Goal: Task Accomplishment & Management: Use online tool/utility

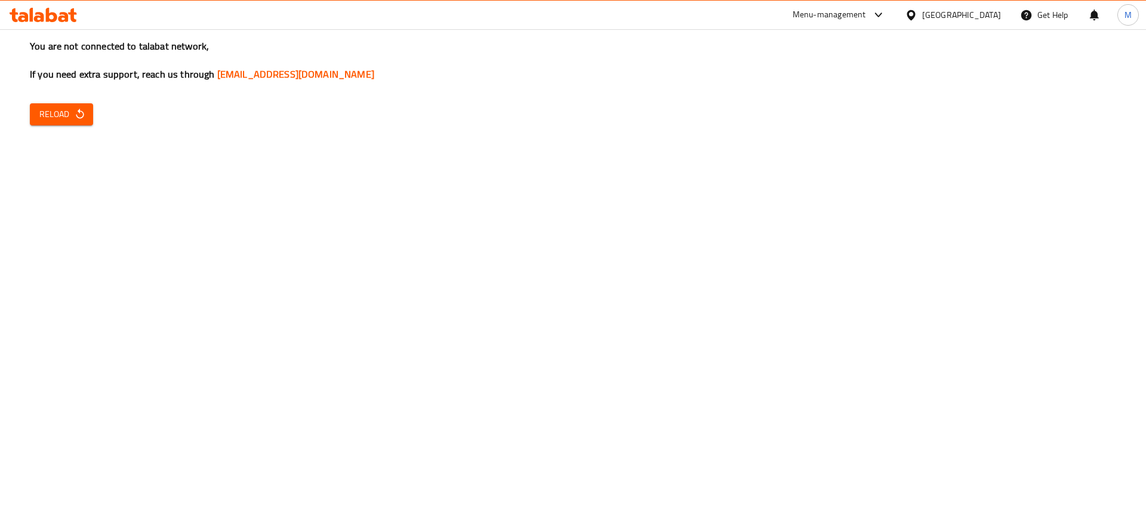
click at [54, 131] on div "You are not connected to talabat network, If you need extra support, reach us t…" at bounding box center [573, 259] width 1146 height 519
click at [56, 114] on span "Reload" at bounding box center [61, 114] width 44 height 15
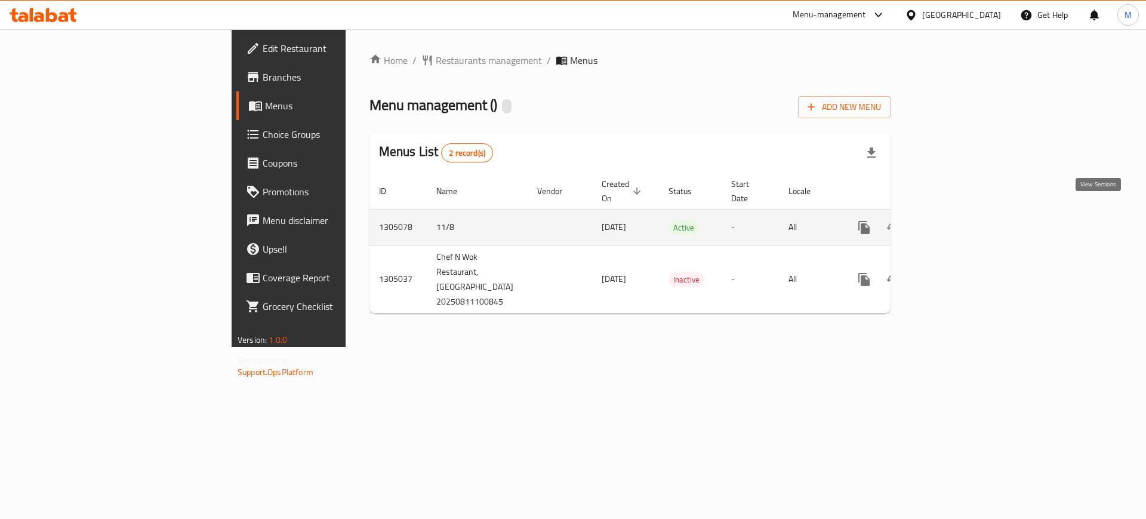
click at [958, 220] on icon "enhanced table" at bounding box center [950, 227] width 14 height 14
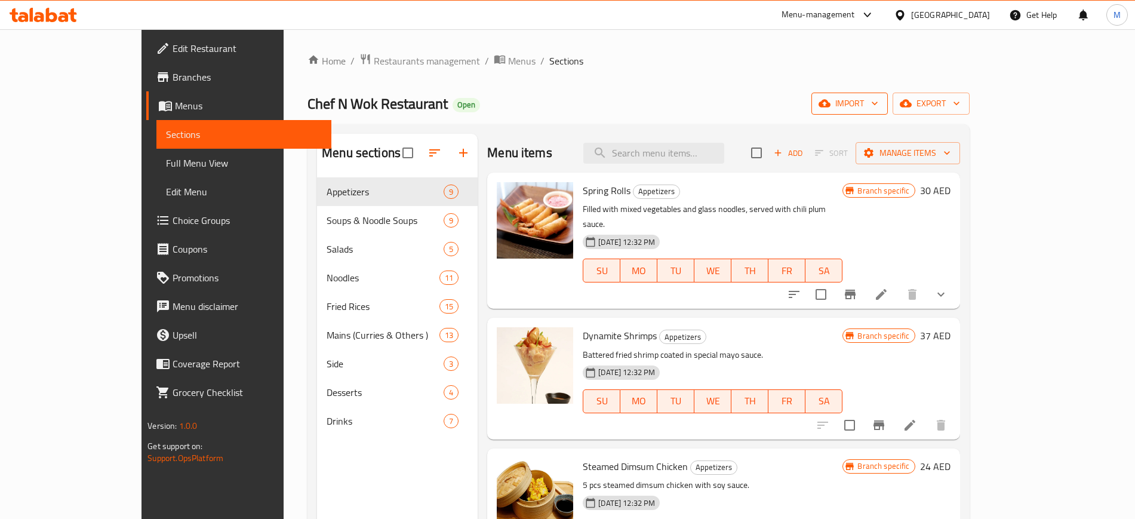
click at [878, 96] on span "import" at bounding box center [849, 103] width 57 height 15
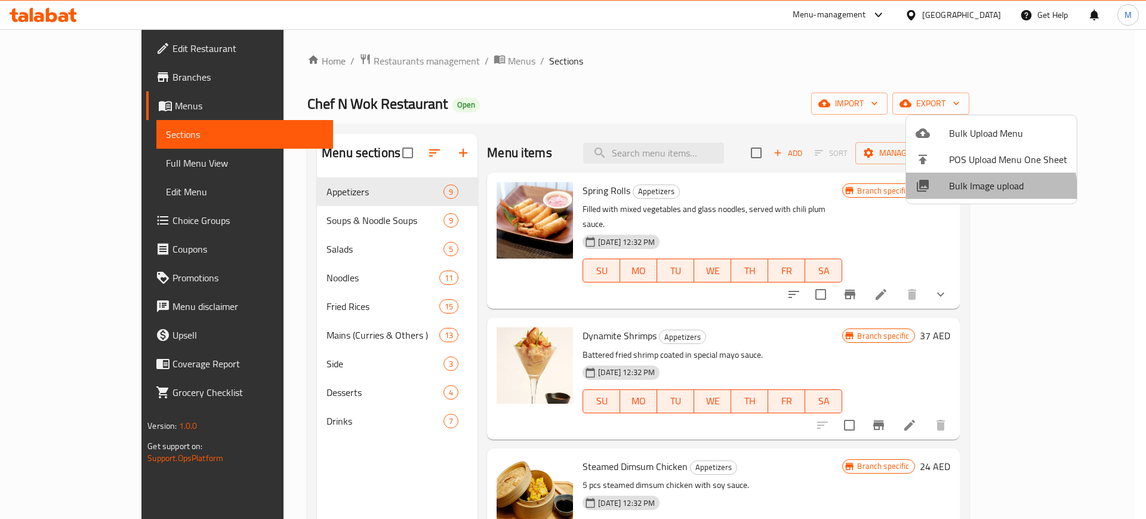
click at [977, 190] on span "Bulk Image upload" at bounding box center [1008, 186] width 118 height 14
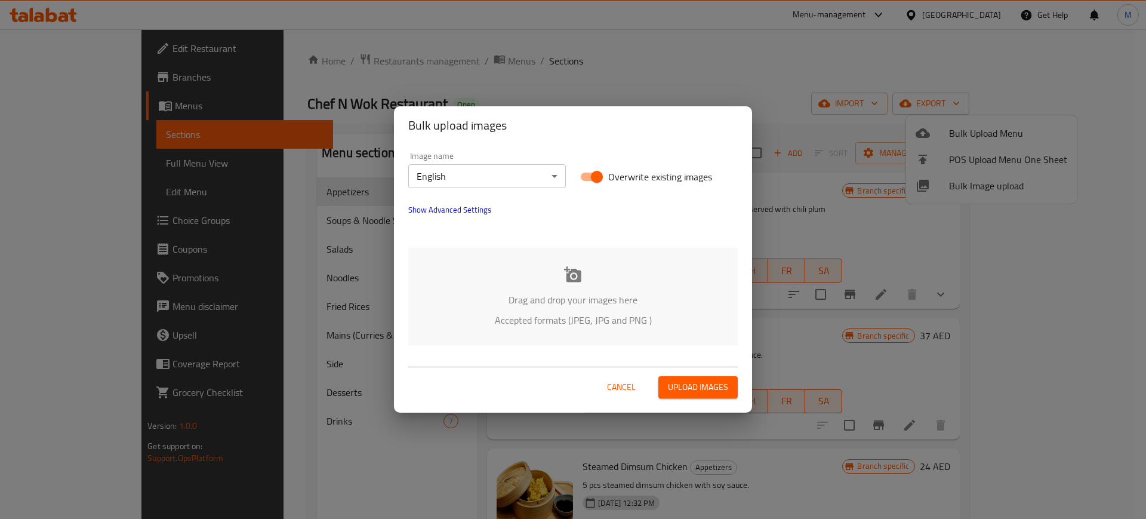
click at [501, 59] on div "Bulk upload images Image name English ​ Overwrite existing images Show Advanced…" at bounding box center [573, 259] width 1146 height 519
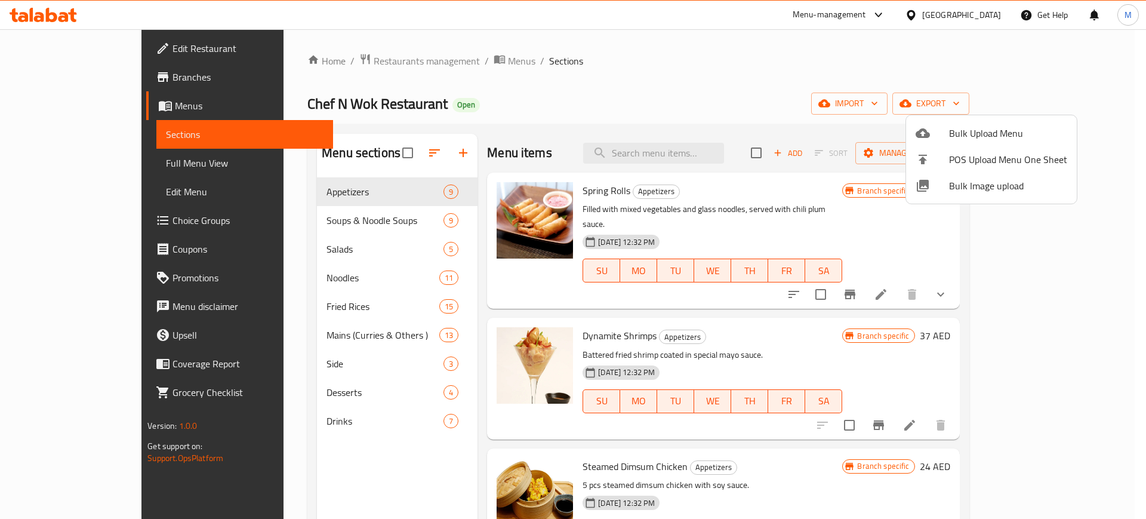
click at [30, 48] on div at bounding box center [573, 259] width 1146 height 519
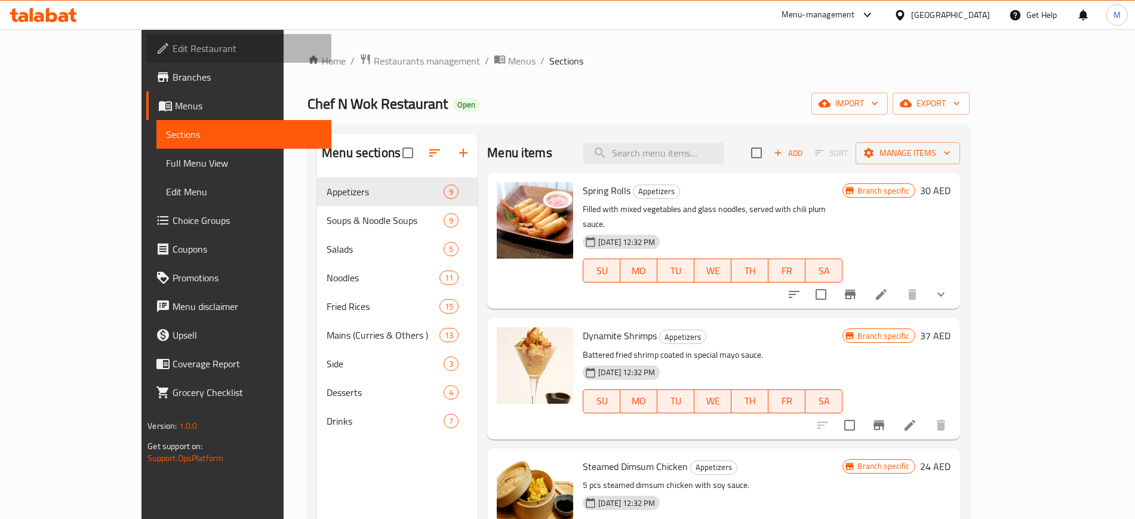
click at [156, 48] on span at bounding box center [164, 48] width 17 height 14
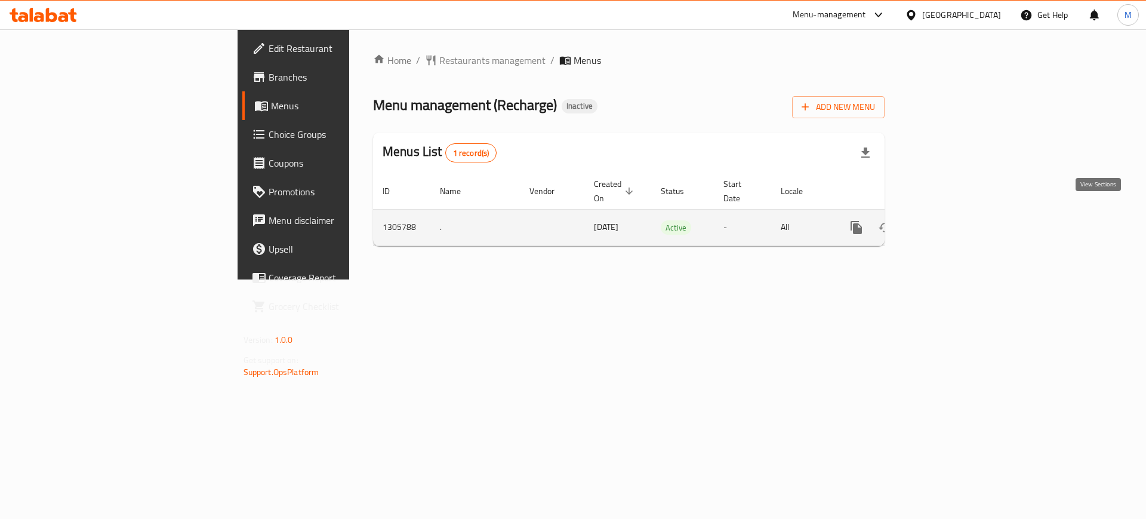
click at [948, 222] on icon "enhanced table" at bounding box center [942, 227] width 11 height 11
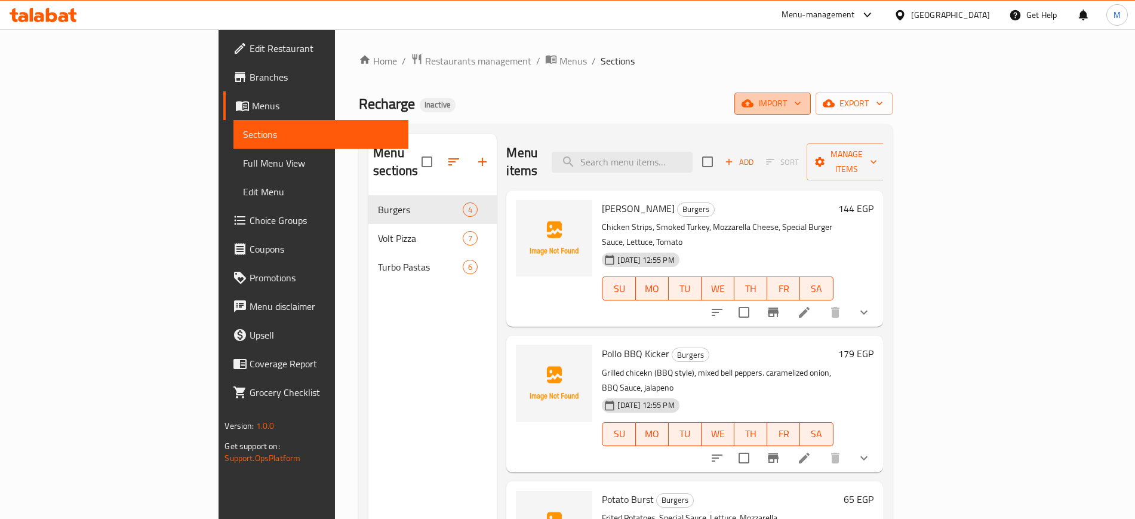
click at [801, 108] on span "import" at bounding box center [772, 103] width 57 height 15
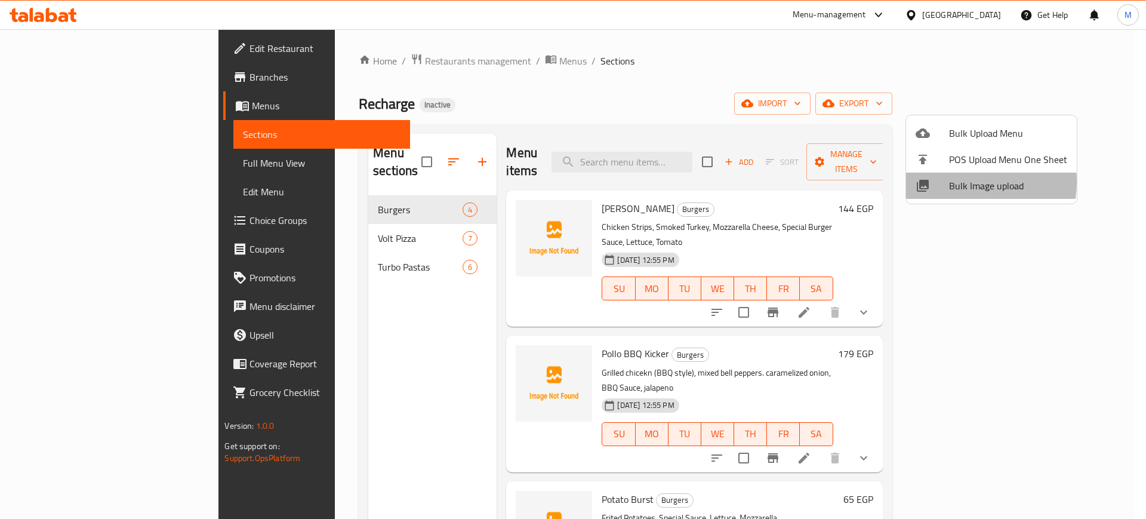
click at [963, 182] on span "Bulk Image upload" at bounding box center [1008, 186] width 118 height 14
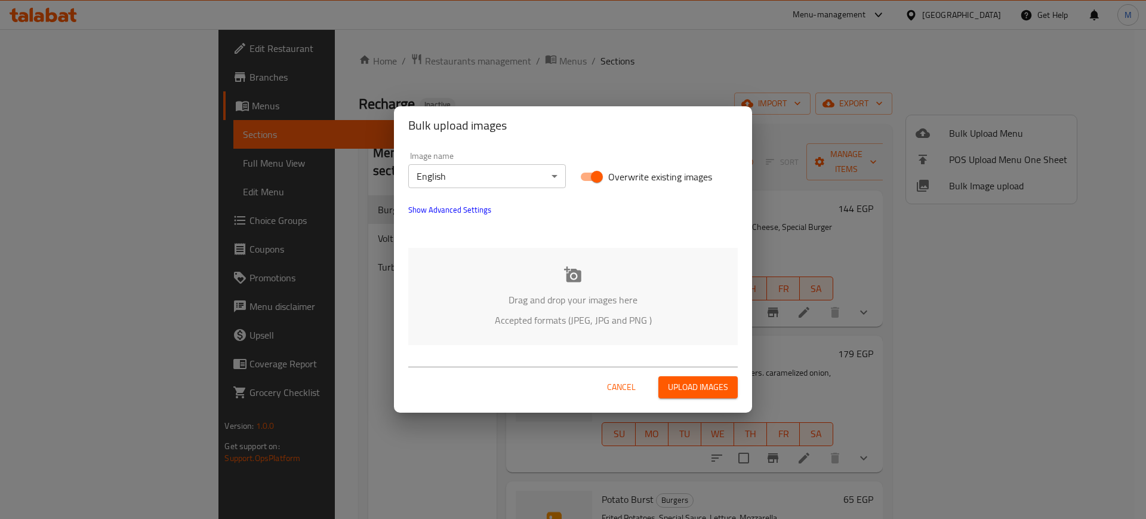
click at [637, 275] on div "Drag and drop your images here Accepted formats (JPEG, JPG and PNG )" at bounding box center [573, 296] width 330 height 97
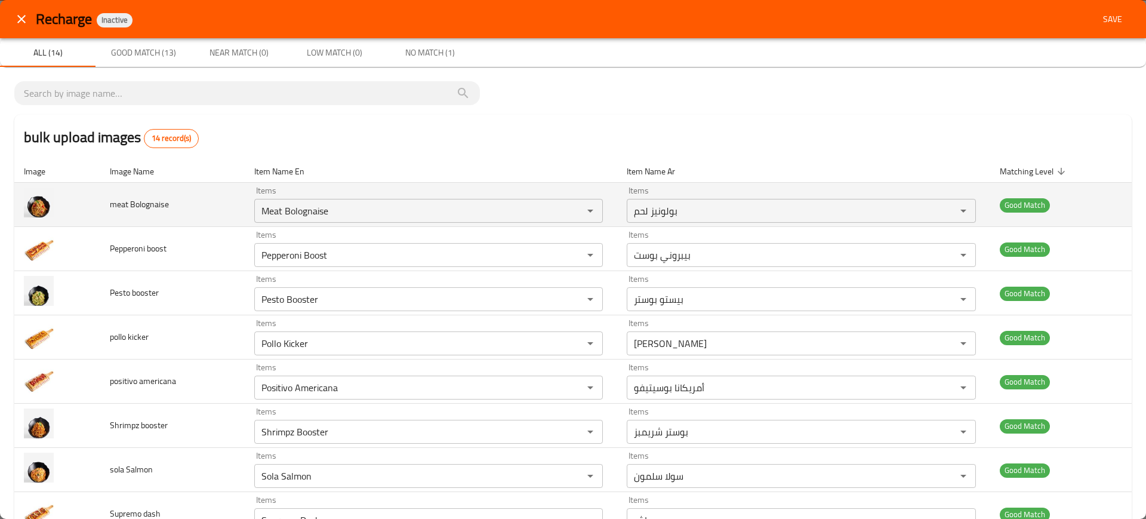
scroll to position [306, 0]
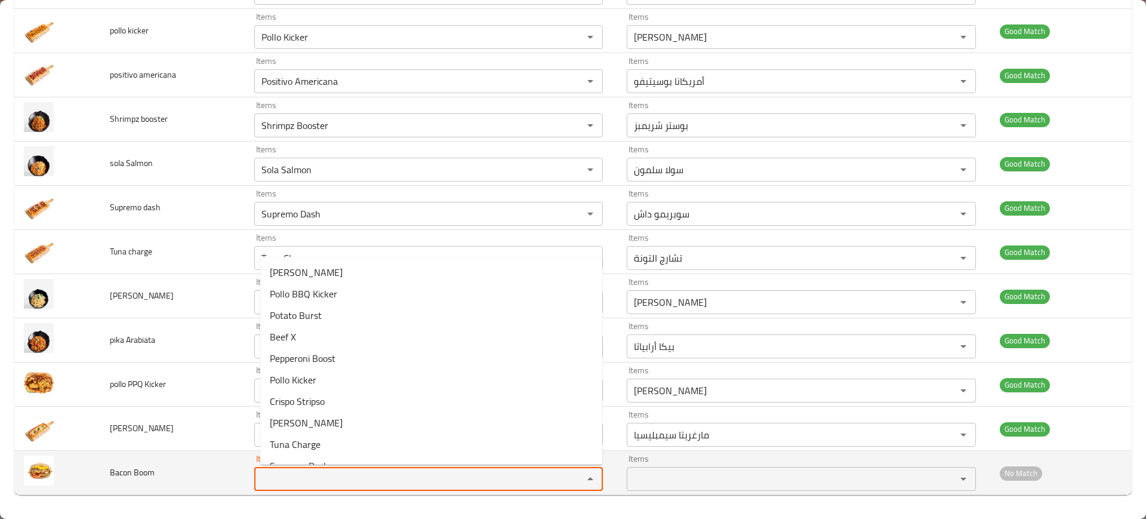
click at [302, 478] on Boom "Items" at bounding box center [411, 479] width 307 height 17
type Boom "o"
type Boom "boo"
click at [126, 473] on span "Bacon Boom" at bounding box center [132, 473] width 45 height 16
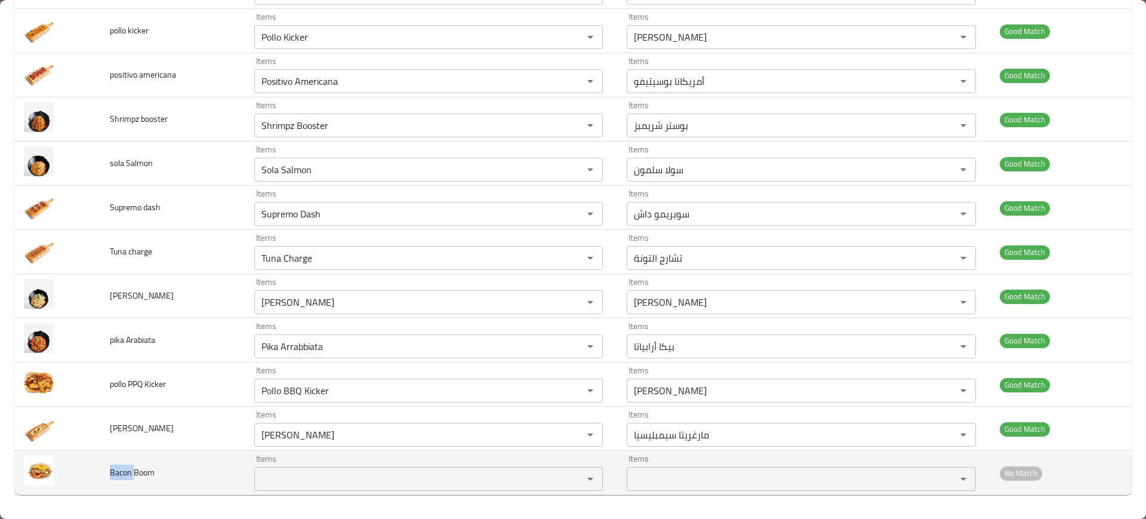
click at [126, 473] on span "Bacon Boom" at bounding box center [132, 473] width 45 height 16
copy span "Bacon Boom"
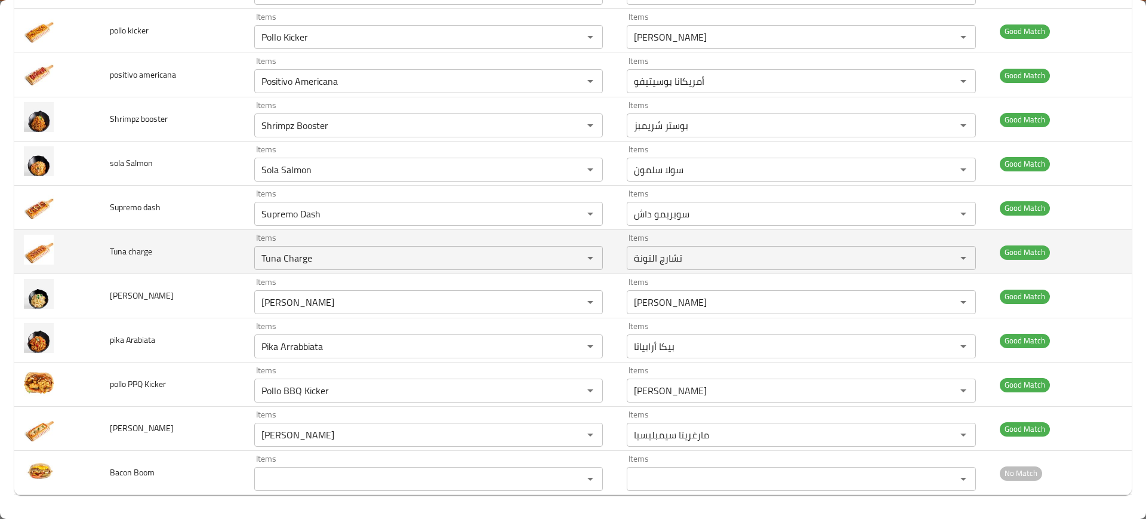
click at [211, 236] on td "Tuna charge" at bounding box center [172, 252] width 144 height 44
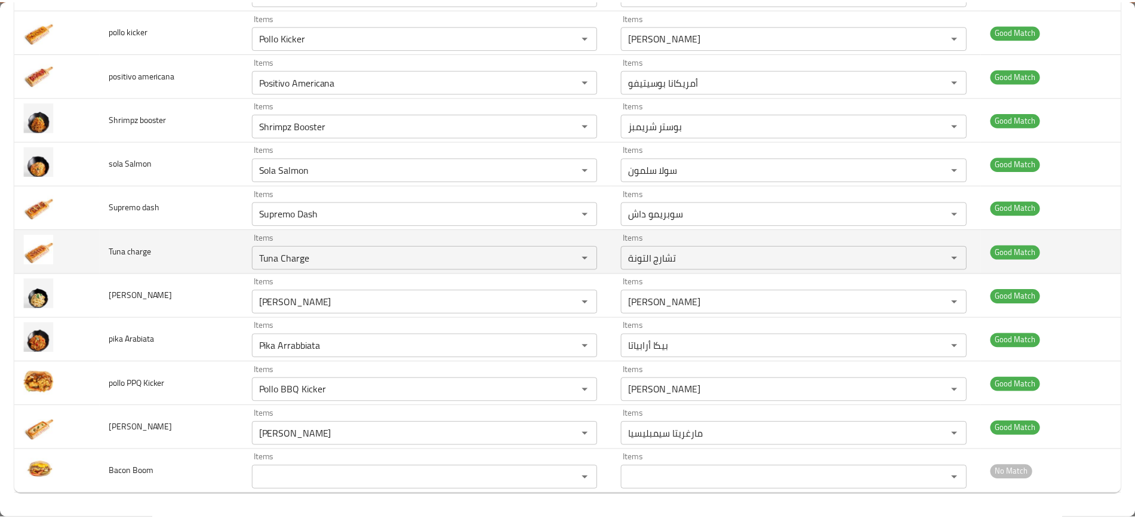
scroll to position [0, 0]
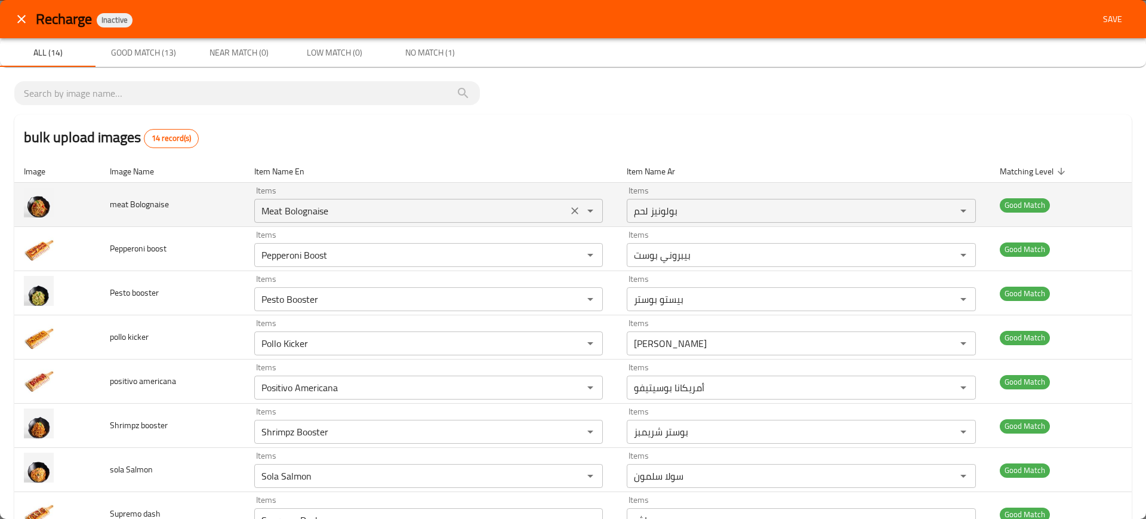
click at [307, 219] on div "Meat Bolognaise Items" at bounding box center [428, 211] width 349 height 24
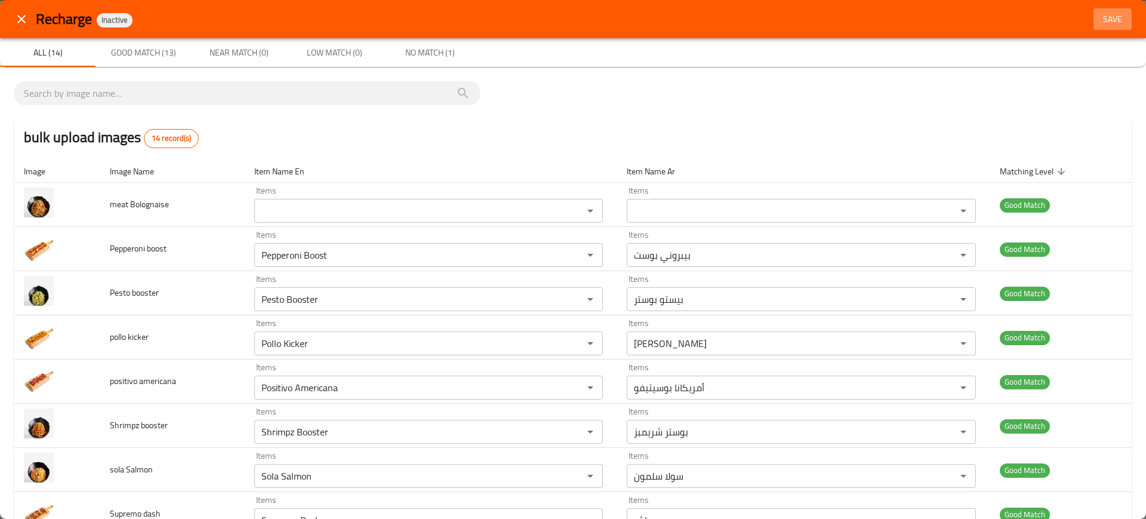
click at [1099, 14] on span "Save" at bounding box center [1113, 19] width 29 height 15
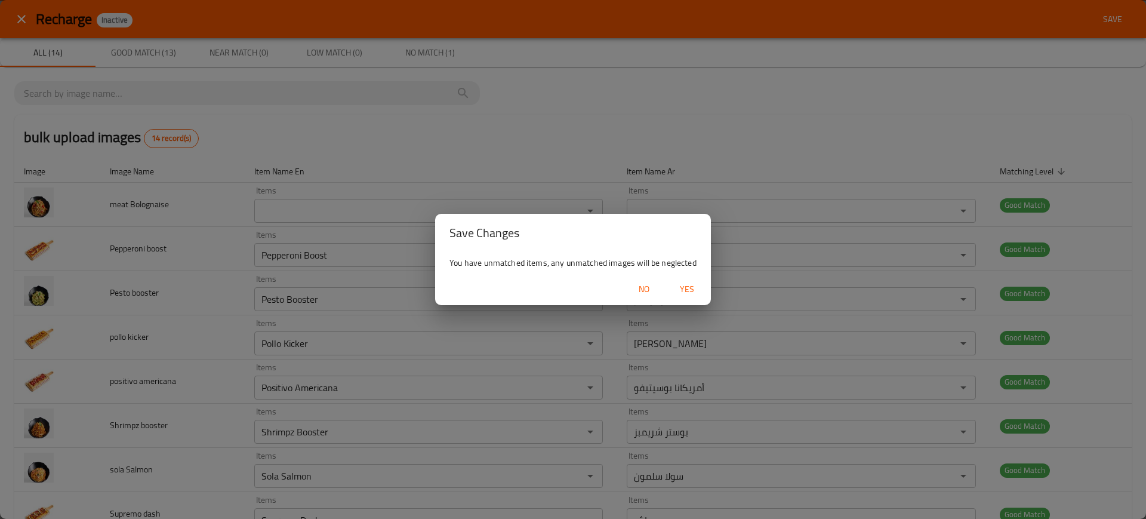
click at [701, 286] on span "Yes" at bounding box center [687, 289] width 29 height 15
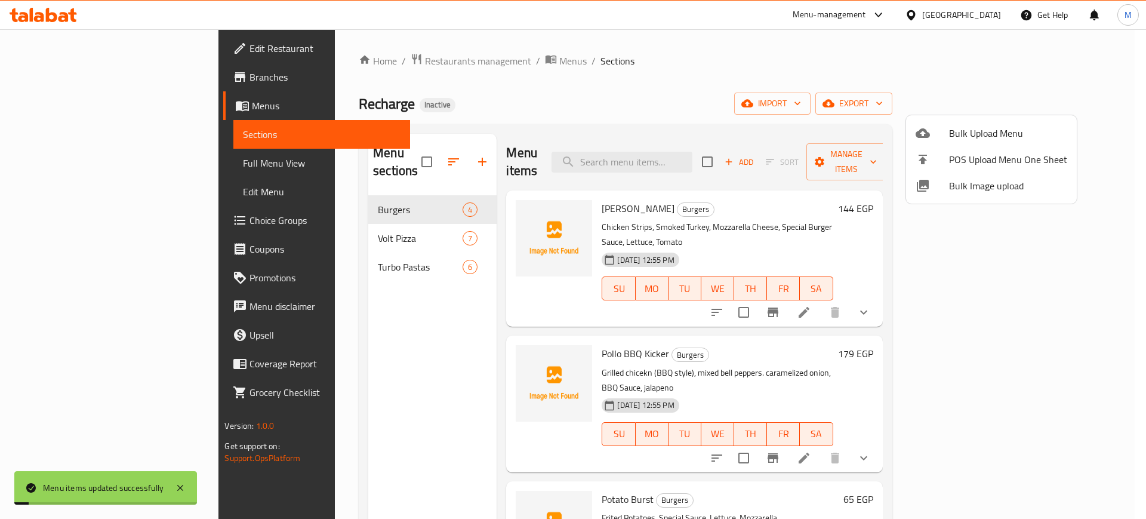
click at [699, 161] on div at bounding box center [573, 259] width 1146 height 519
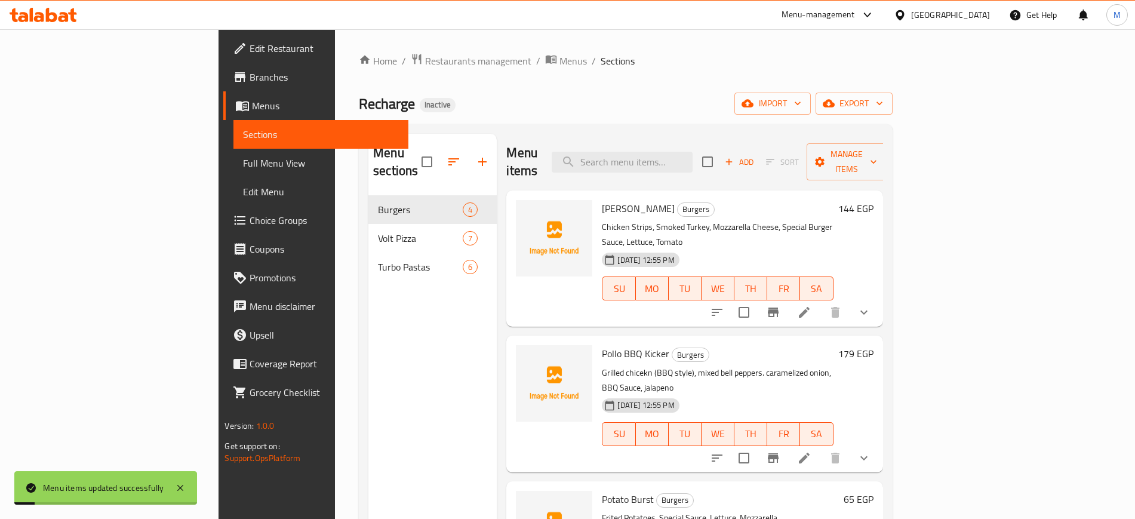
click at [693, 161] on input "search" at bounding box center [622, 162] width 141 height 21
paste input "Meat Bolognaise"
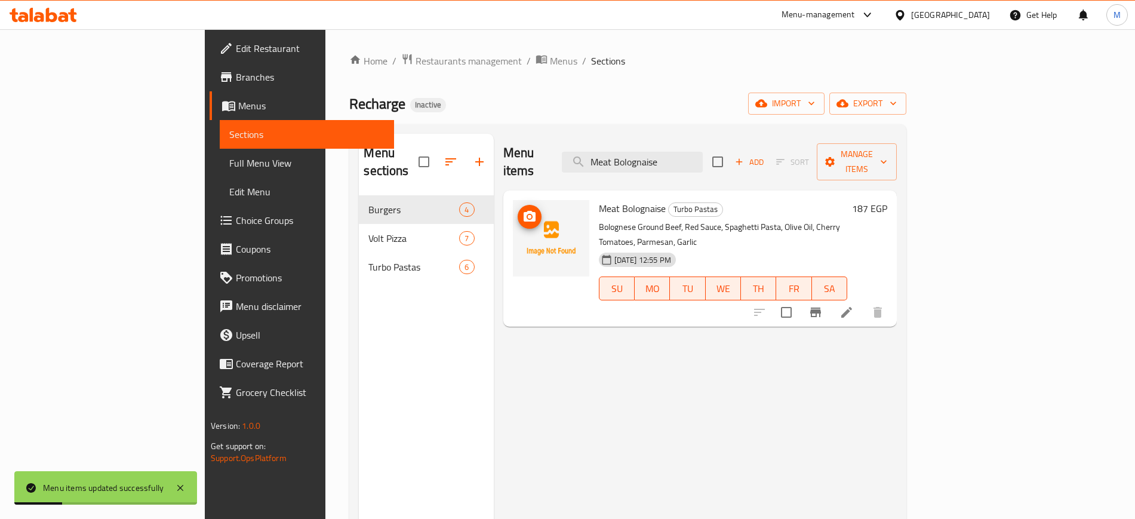
type input "Meat Bolognaise"
click at [518, 210] on span "upload picture" at bounding box center [530, 217] width 24 height 14
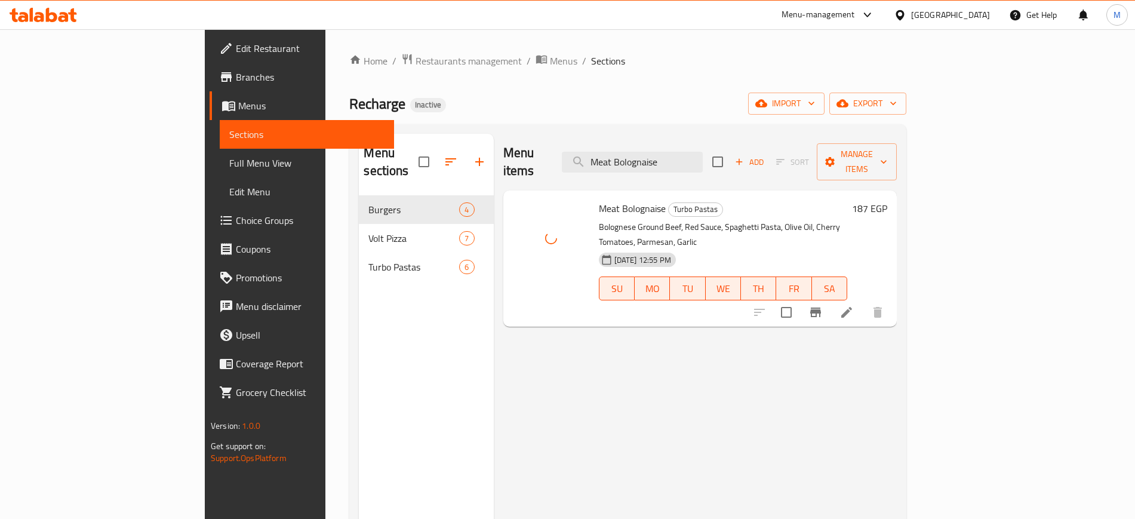
click at [570, 412] on div "Menu items Meat Bolognaise Add Sort Manage items Meat Bolognaise Turbo Pastas B…" at bounding box center [695, 393] width 403 height 519
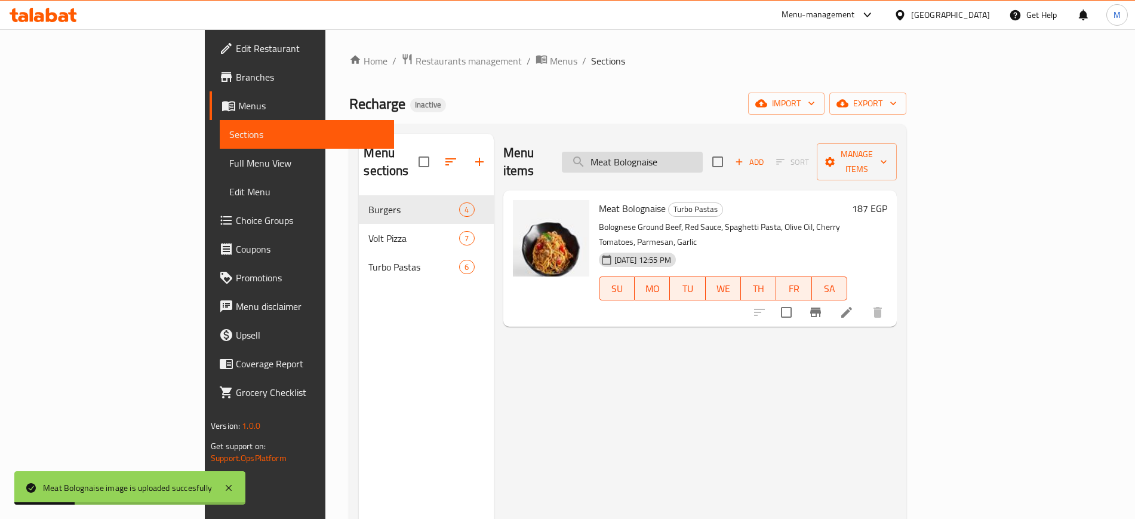
click at [703, 155] on input "Meat Bolognaise" at bounding box center [632, 162] width 141 height 21
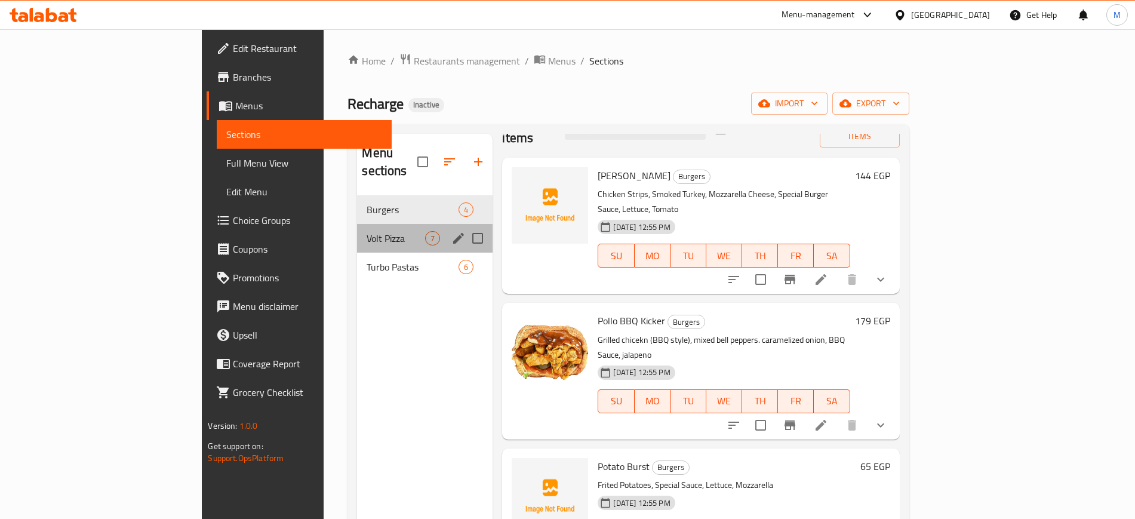
click at [364, 230] on div "Volt Pizza 7" at bounding box center [425, 238] width 136 height 29
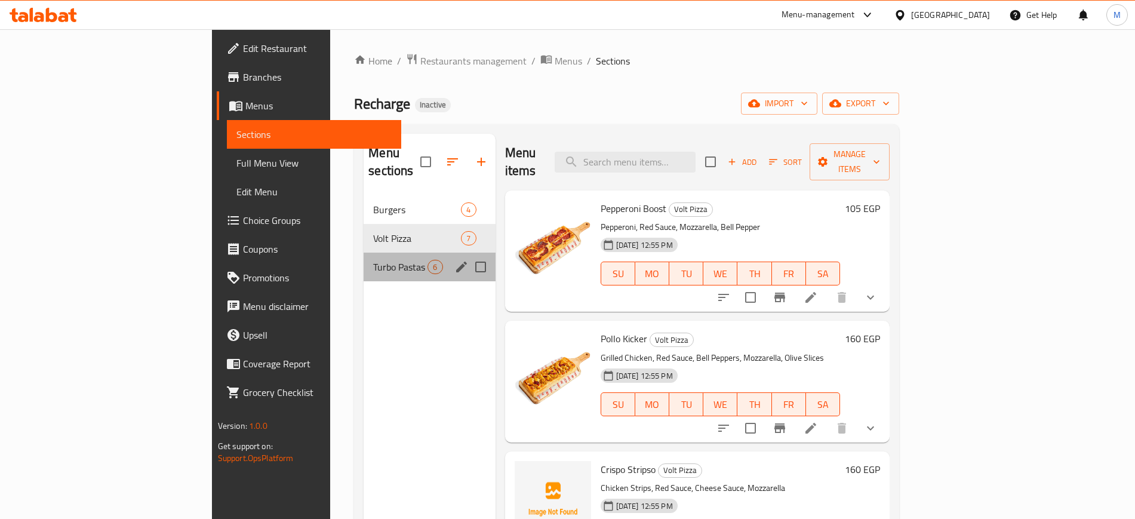
click at [364, 260] on div "Turbo Pastas 6" at bounding box center [429, 267] width 131 height 29
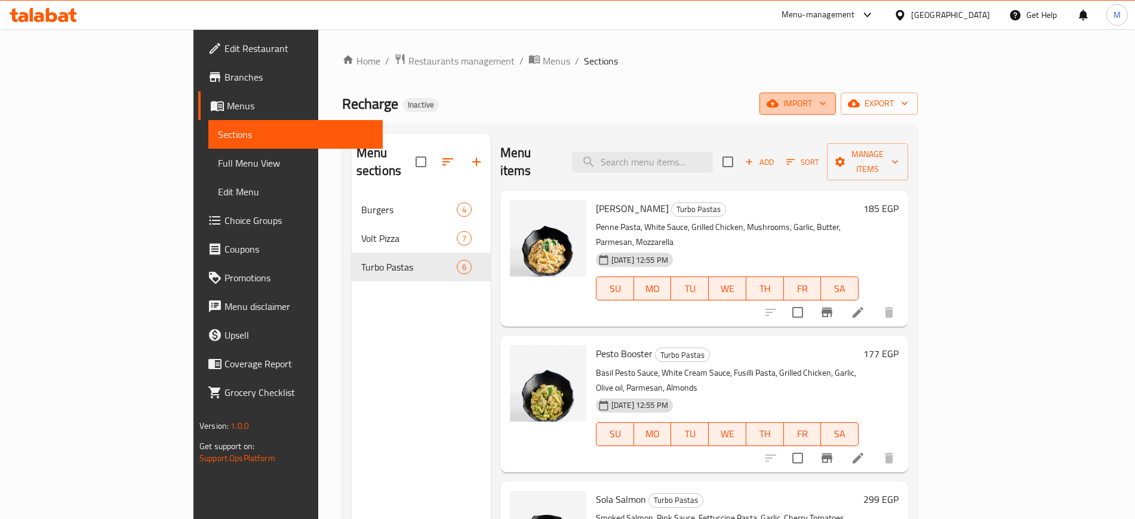
click at [826, 96] on span "import" at bounding box center [797, 103] width 57 height 15
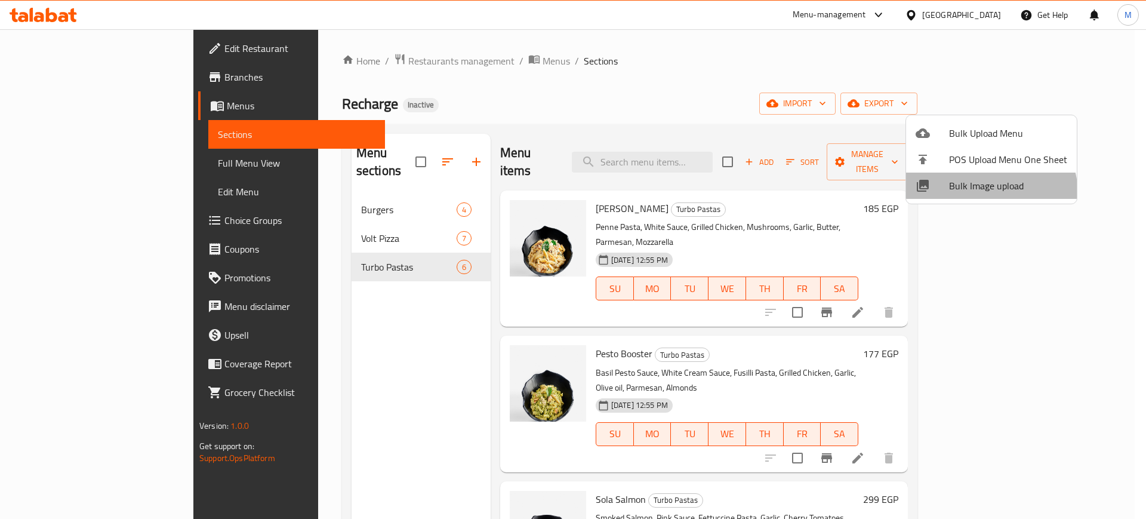
click at [979, 195] on li "Bulk Image upload" at bounding box center [991, 186] width 171 height 26
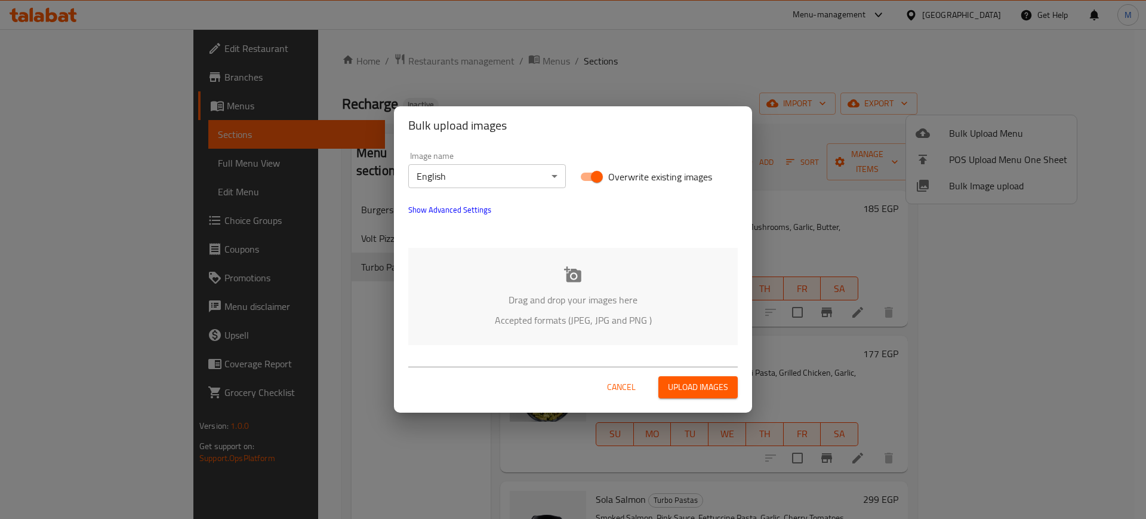
click at [446, 312] on div "Drag and drop your images here Accepted formats (JPEG, JPG and PNG )" at bounding box center [573, 296] width 330 height 97
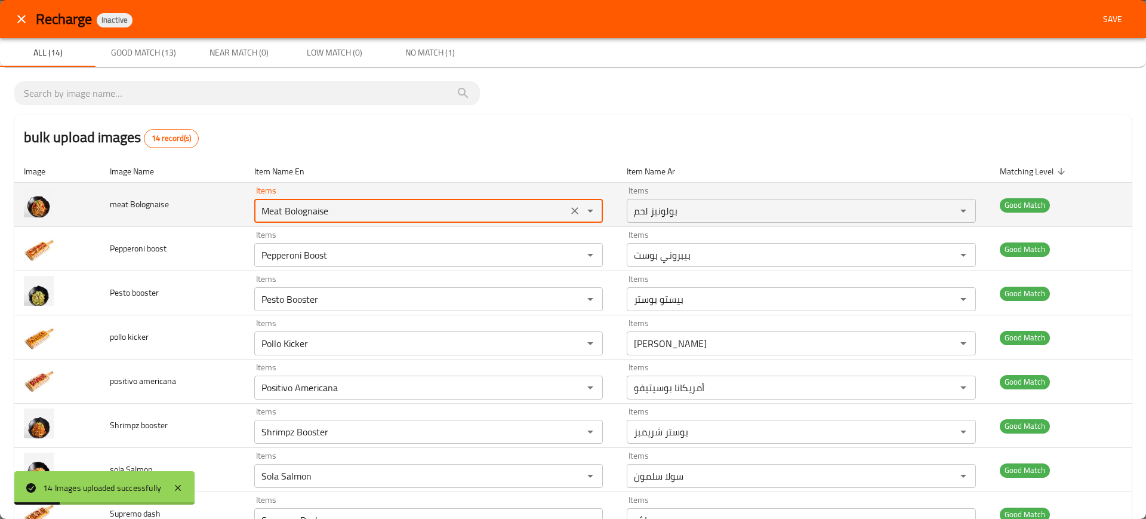
click at [353, 210] on Bolognaise "Meat Bolognaise" at bounding box center [411, 210] width 307 height 17
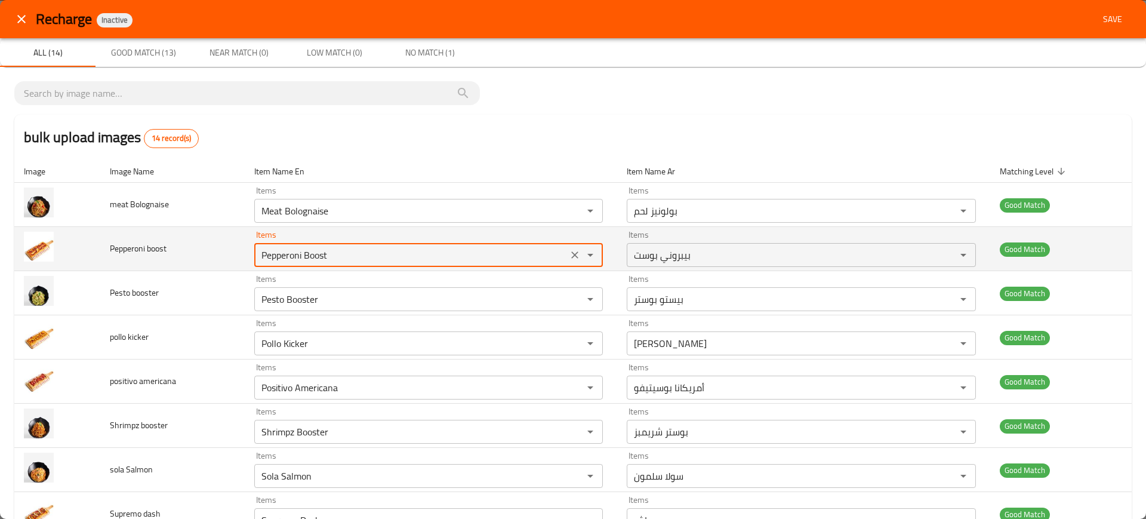
click at [353, 260] on boost "Pepperoni Boost" at bounding box center [411, 255] width 307 height 17
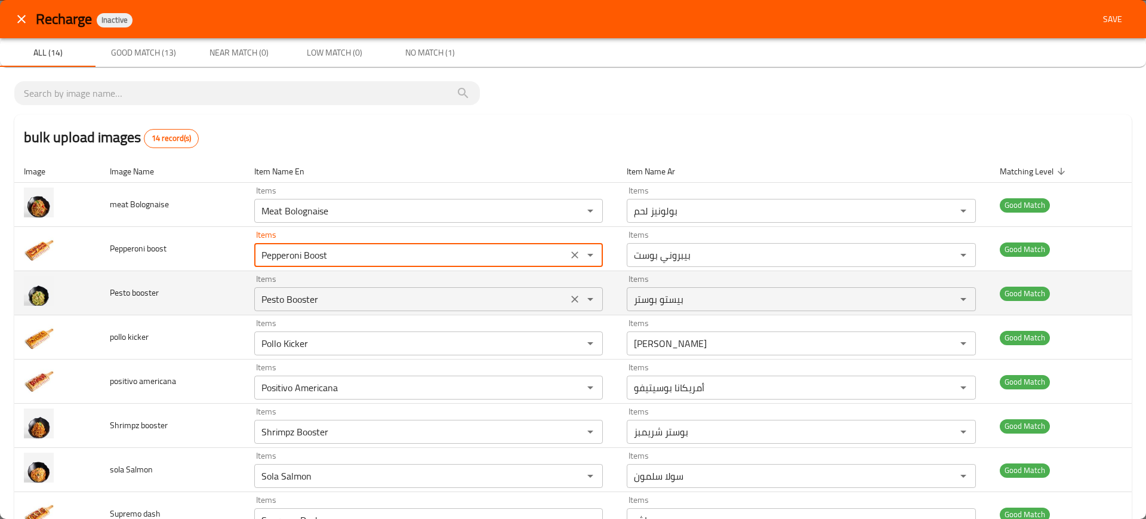
click at [436, 288] on div "Pesto Booster Items" at bounding box center [428, 299] width 349 height 24
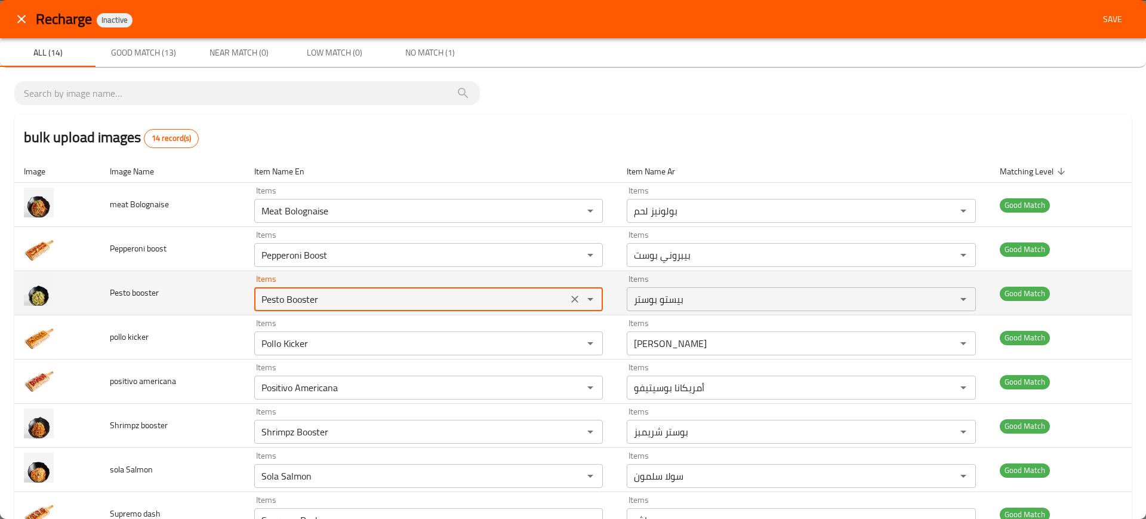
click at [436, 288] on div "Pesto Booster Items" at bounding box center [428, 299] width 349 height 24
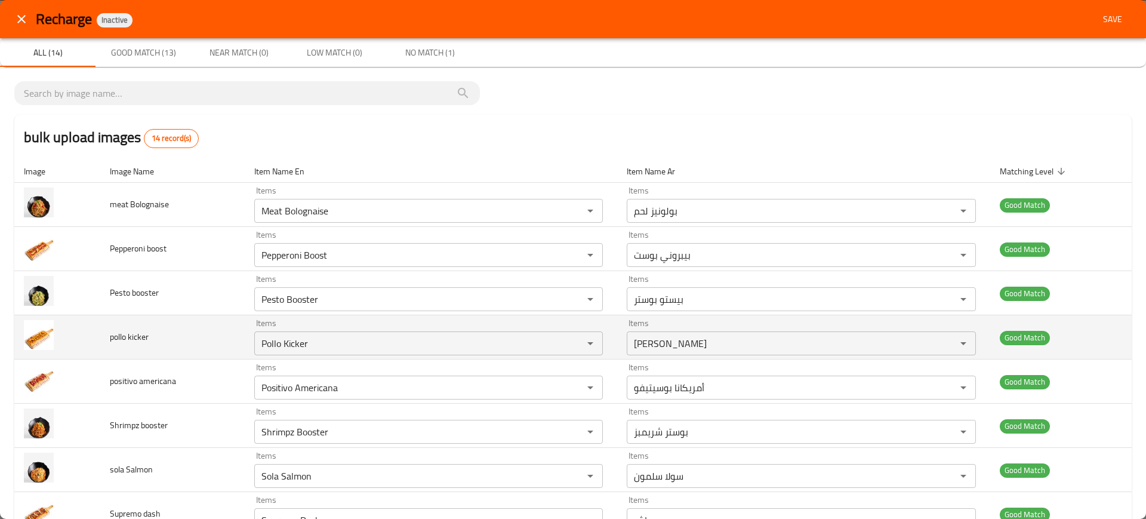
click at [435, 357] on td "Items Pollo Kicker Items" at bounding box center [431, 337] width 373 height 44
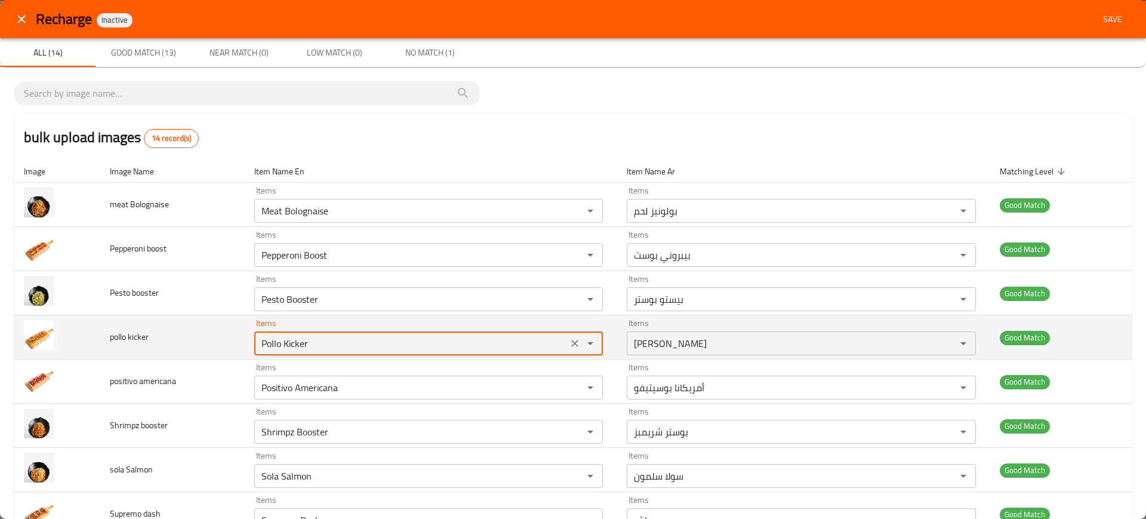
click at [412, 340] on kicker "Pollo Kicker" at bounding box center [411, 343] width 307 height 17
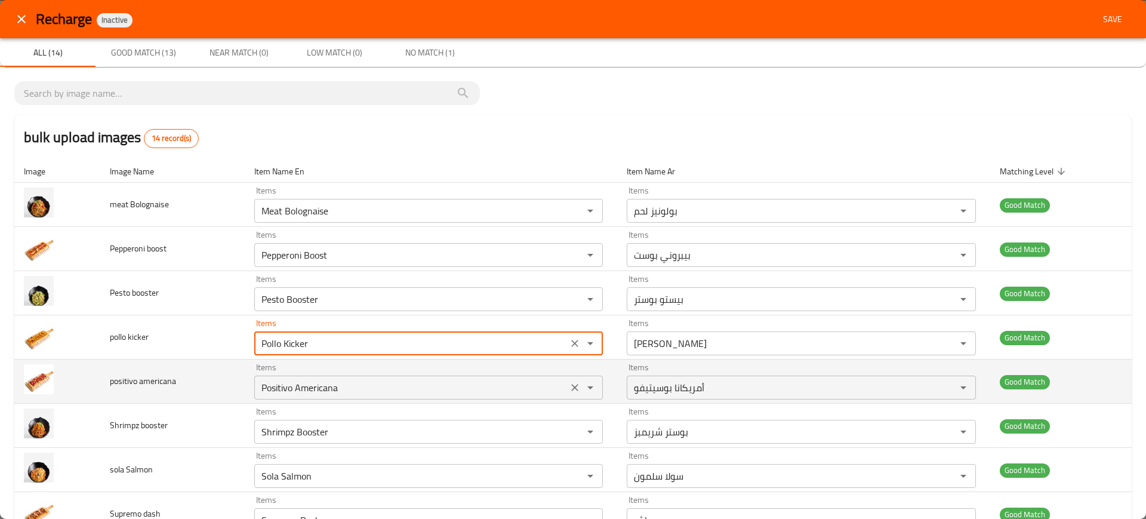
click at [464, 376] on div "Positivo Americana Items" at bounding box center [428, 388] width 349 height 24
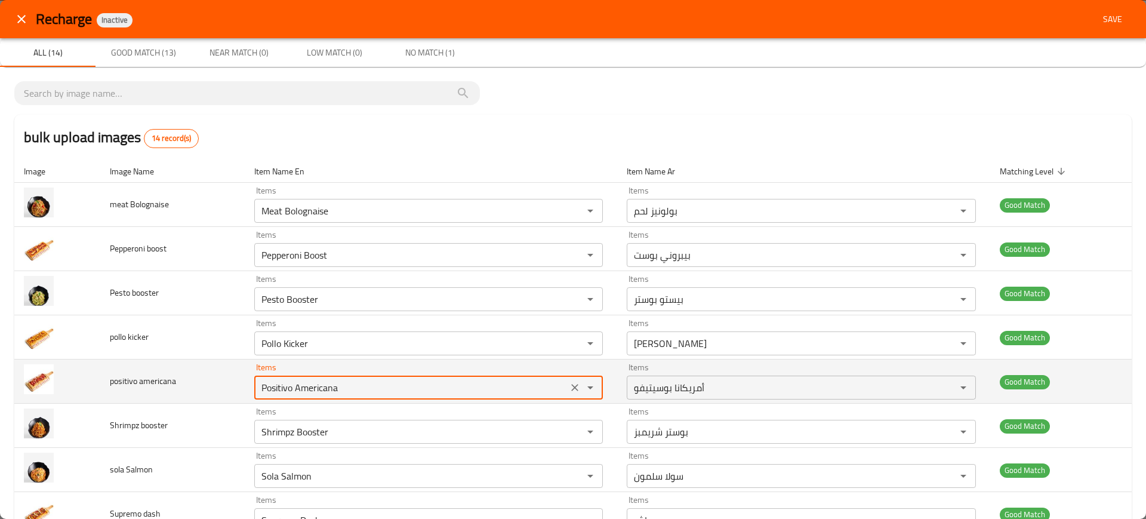
click at [464, 376] on div "Positivo Americana Items" at bounding box center [428, 388] width 349 height 24
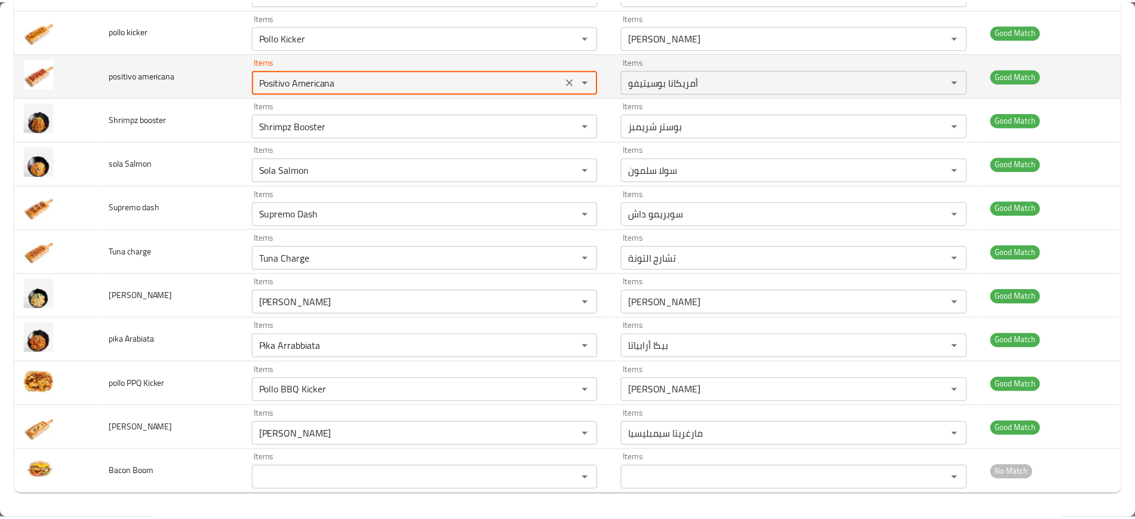
scroll to position [306, 0]
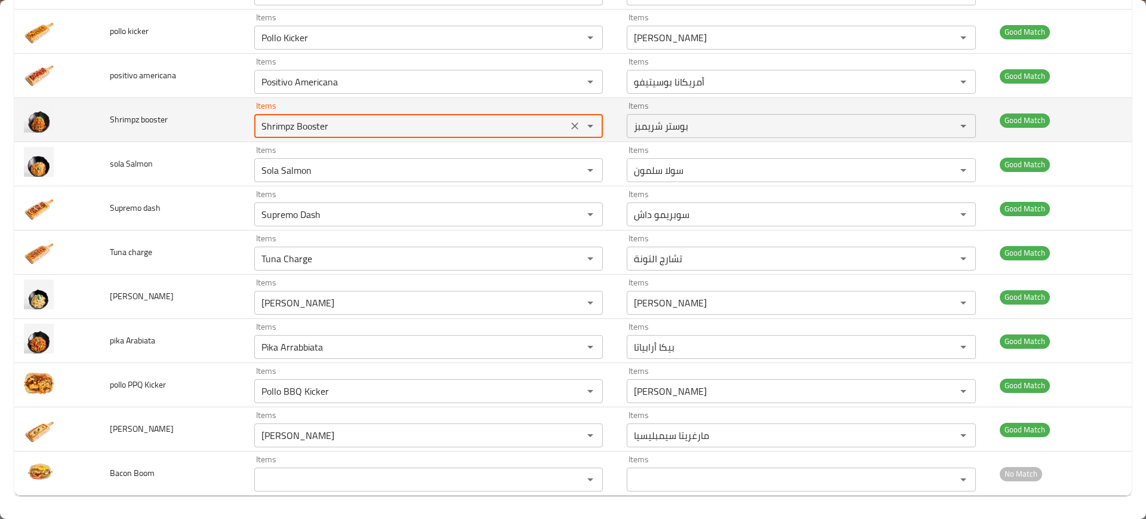
click at [344, 127] on booster "Shrimpz Booster" at bounding box center [411, 126] width 307 height 17
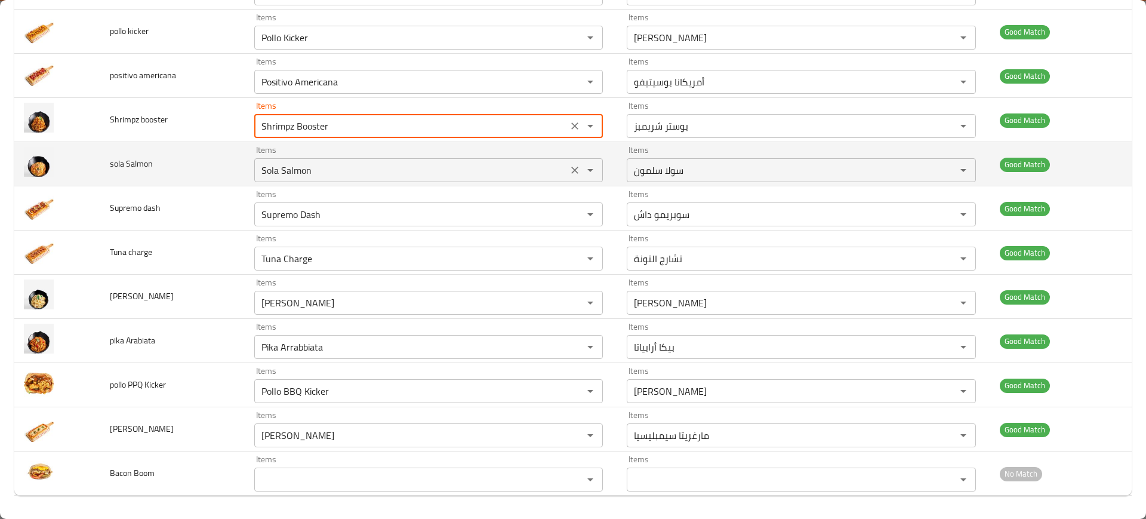
click at [316, 169] on Salmon "Sola Salmon" at bounding box center [411, 170] width 307 height 17
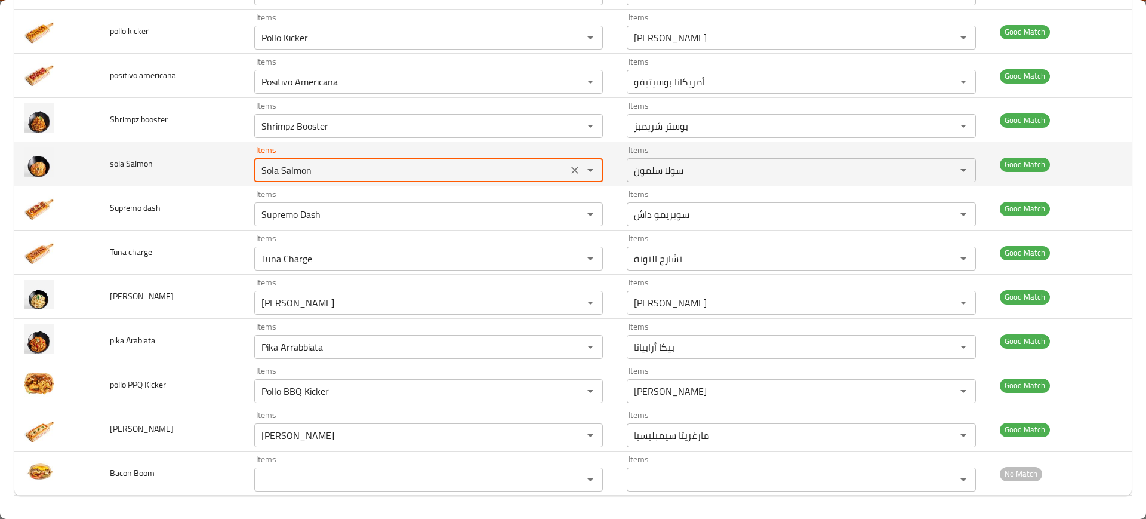
click at [316, 169] on Salmon "Sola Salmon" at bounding box center [411, 170] width 307 height 17
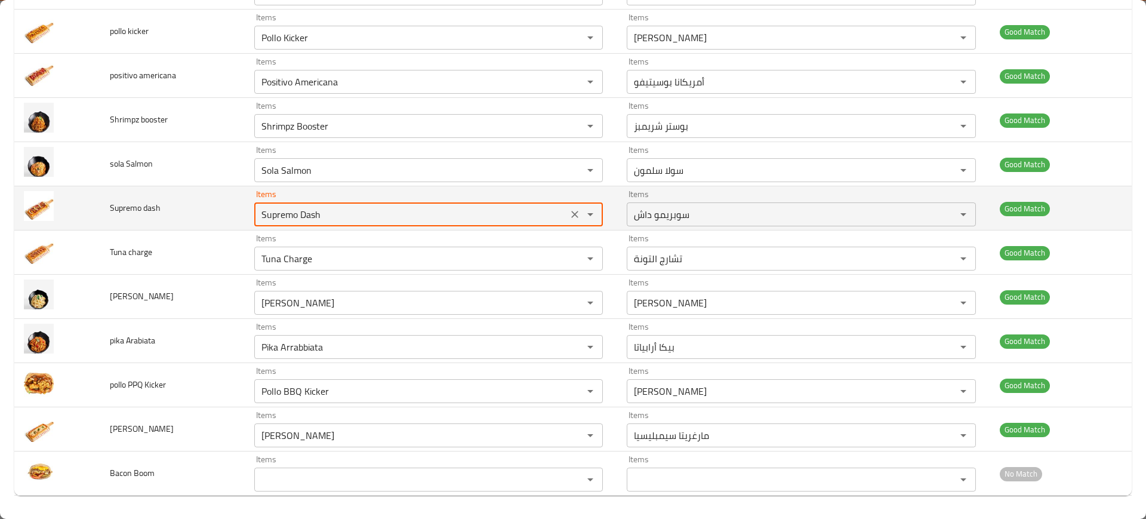
click at [416, 214] on dash "Supremo Dash" at bounding box center [411, 214] width 307 height 17
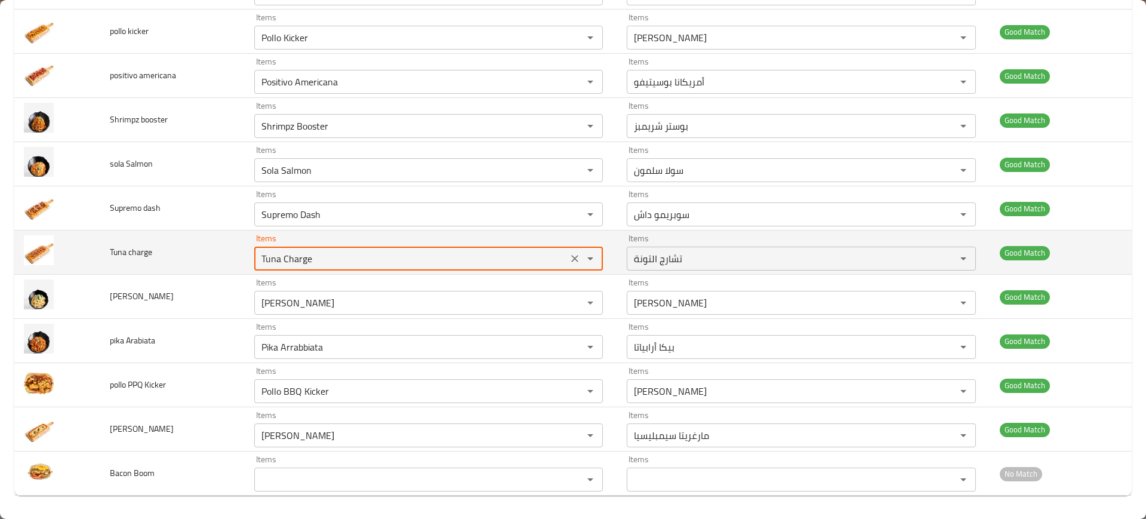
click at [382, 256] on charge "Tuna Charge" at bounding box center [411, 258] width 307 height 17
paste charge "Supremo Dash"
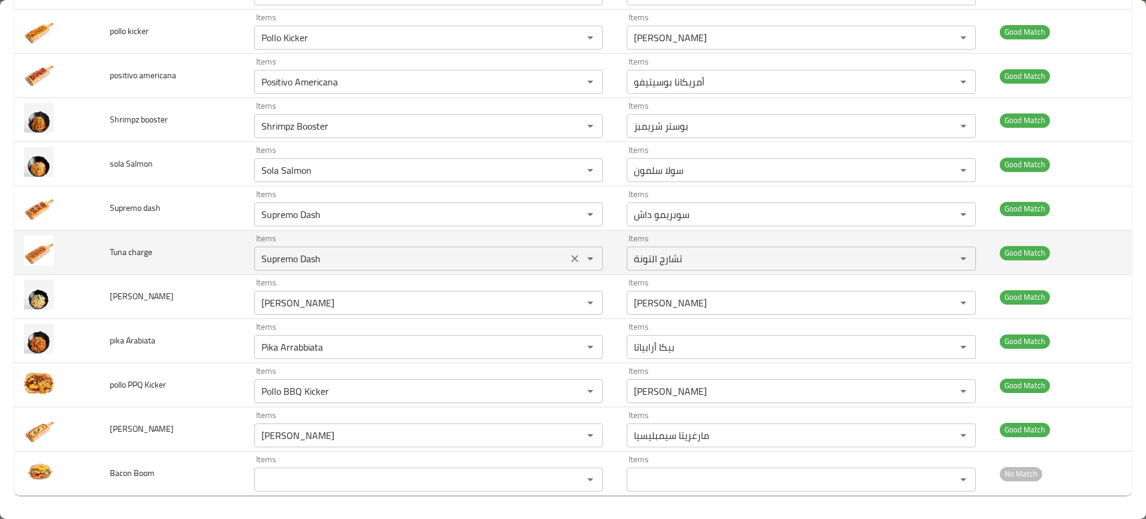
type charge "Tuna Charge"
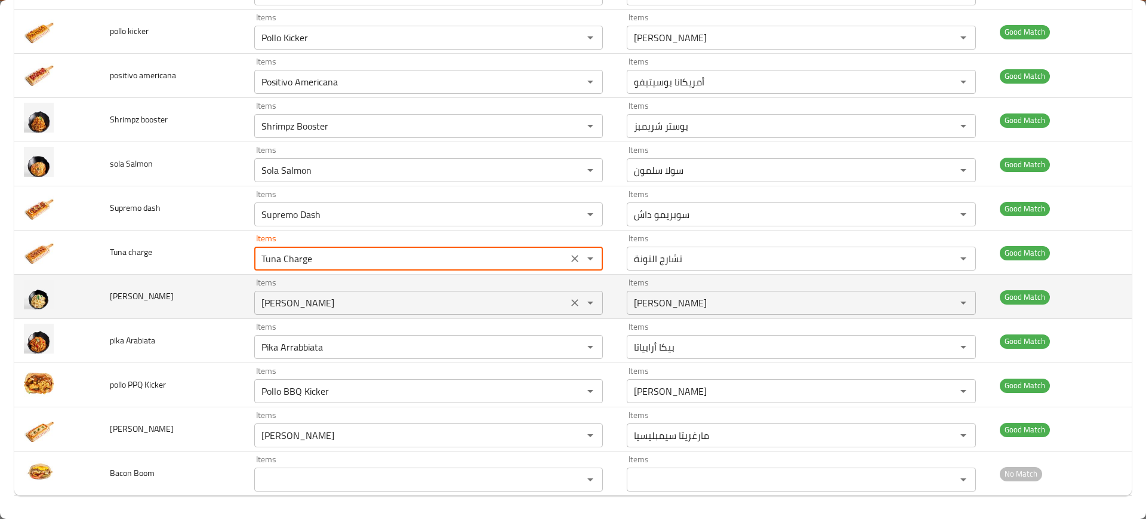
click at [440, 305] on Alfredo "Pollo Alafredo" at bounding box center [411, 302] width 307 height 17
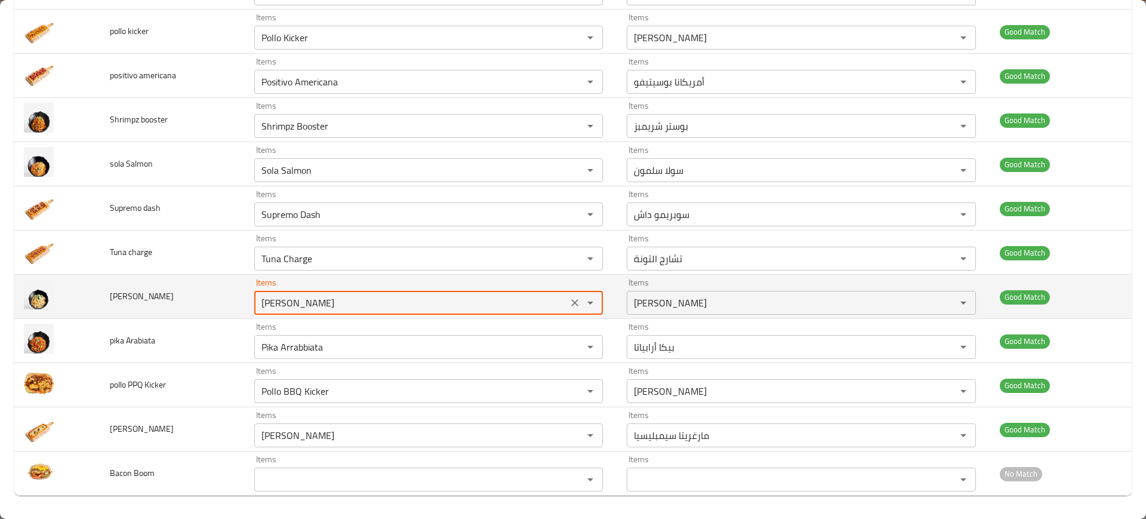
click at [440, 305] on Alfredo "Pollo Alafredo" at bounding box center [411, 302] width 307 height 17
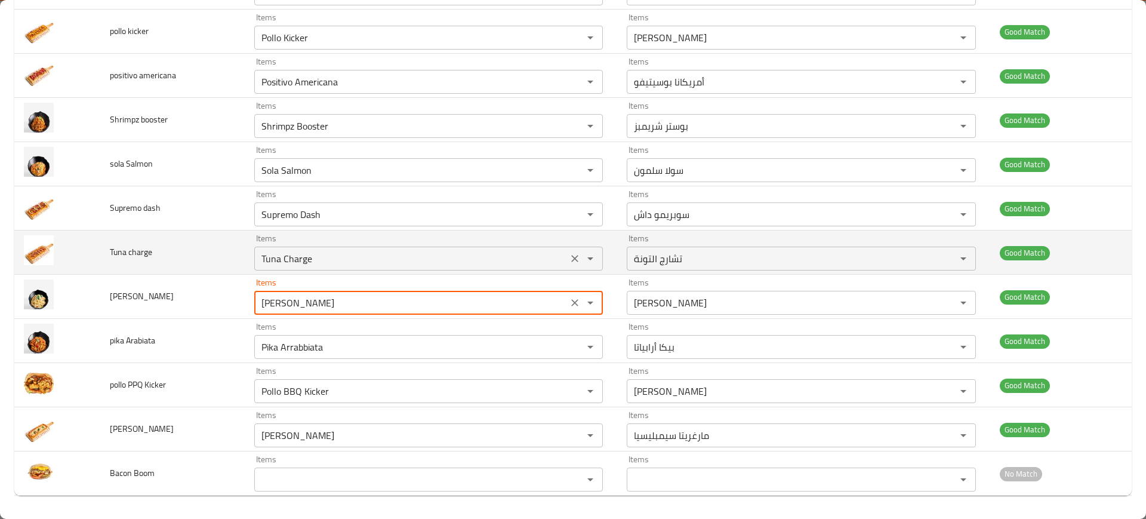
click at [337, 260] on charge "Tuna Charge" at bounding box center [411, 258] width 307 height 17
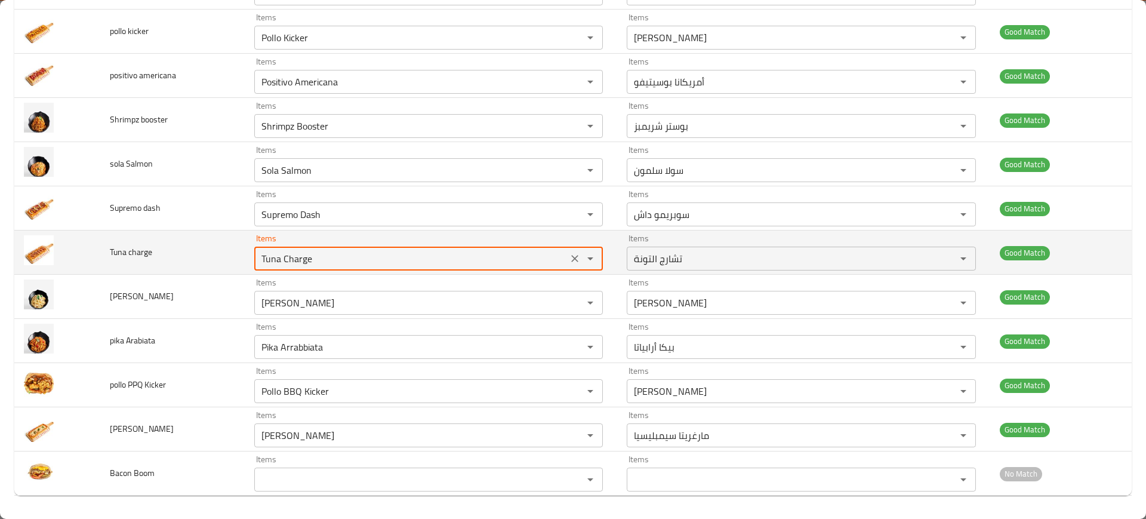
click at [337, 260] on charge "Tuna Charge" at bounding box center [411, 258] width 307 height 17
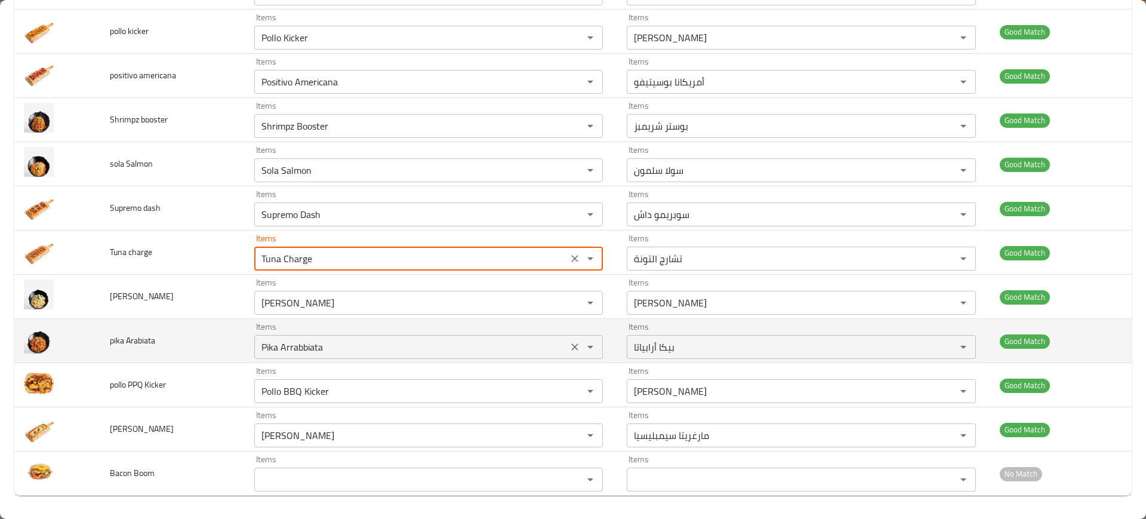
click at [391, 340] on Arabiata "Pika Arrabbiata" at bounding box center [411, 347] width 307 height 17
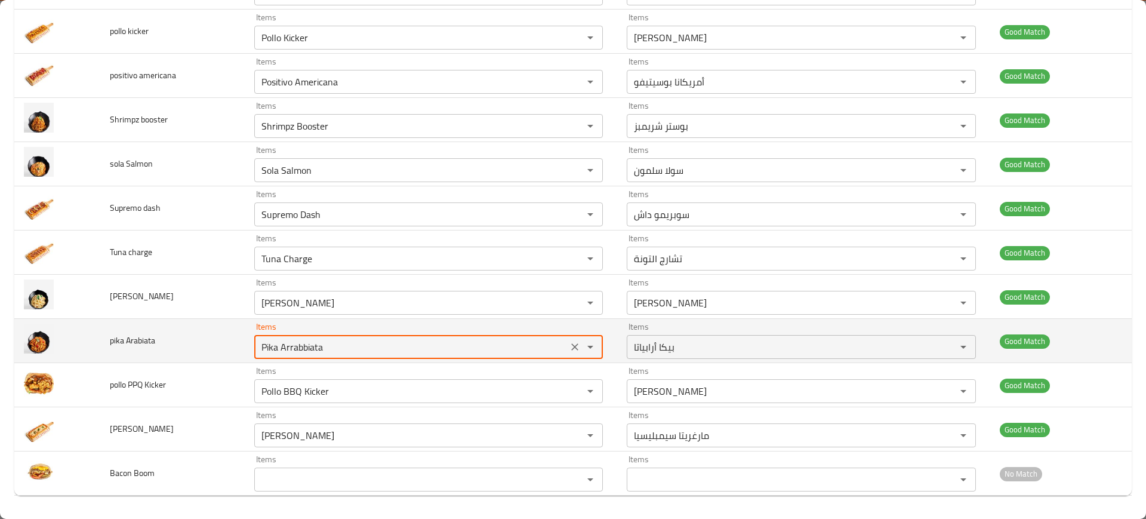
click at [391, 340] on Arabiata "Pika Arrabbiata" at bounding box center [411, 347] width 307 height 17
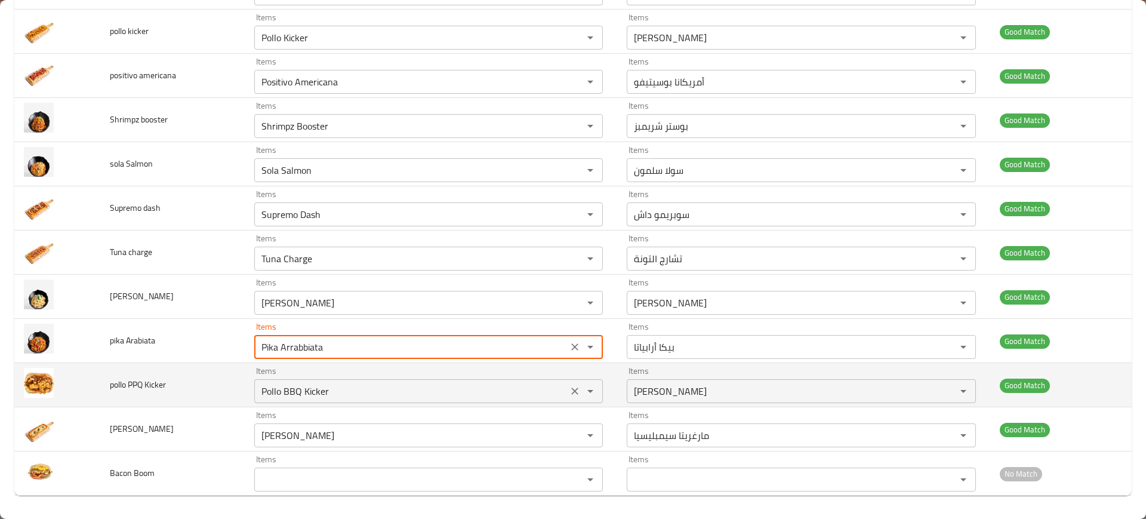
click at [392, 392] on Kicker "Pollo BBQ Kicker" at bounding box center [411, 391] width 307 height 17
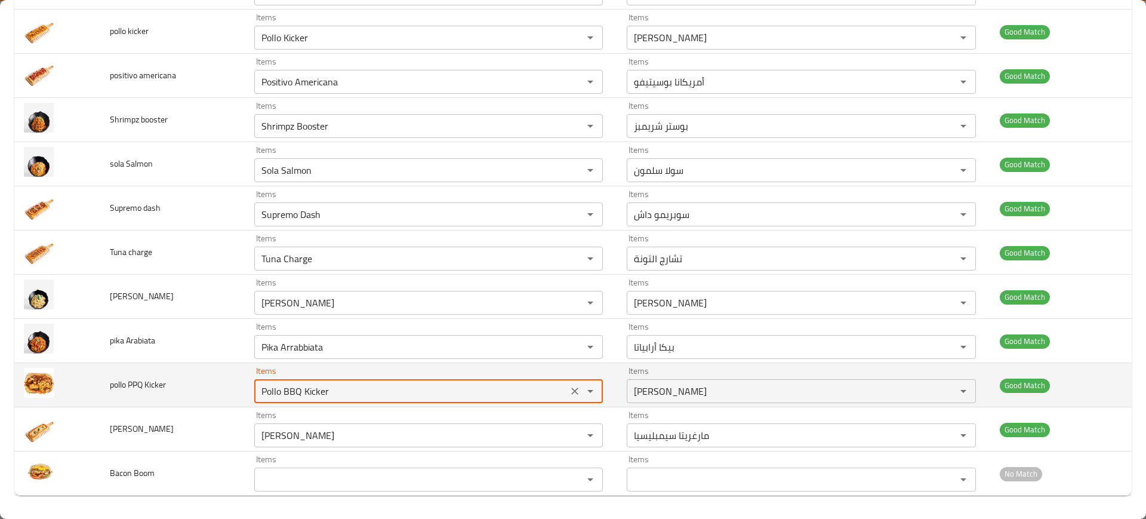
click at [392, 392] on Kicker "Pollo BBQ Kicker" at bounding box center [411, 391] width 307 height 17
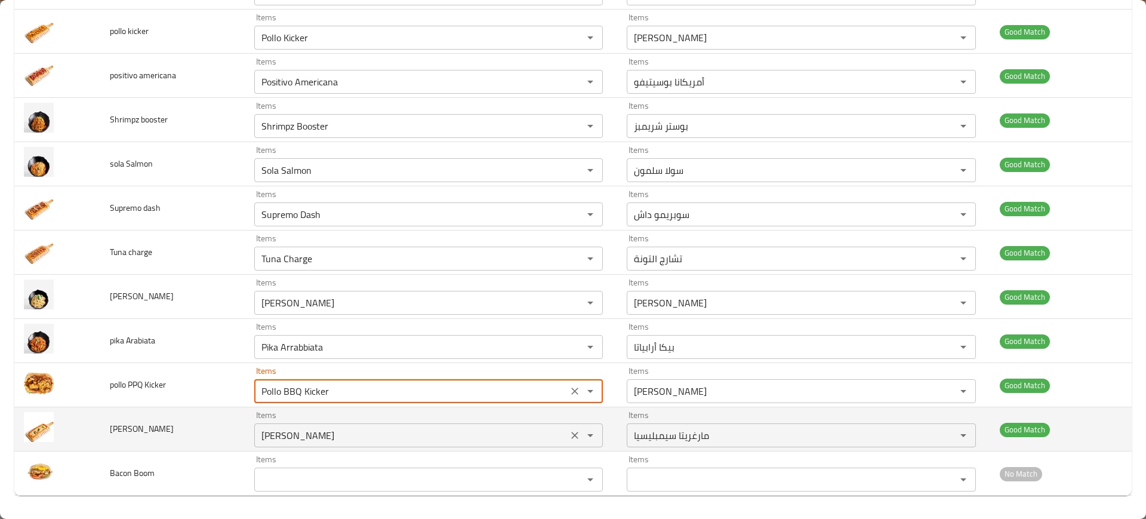
click at [393, 435] on sempelicia "Margherita Semplicia" at bounding box center [411, 435] width 307 height 17
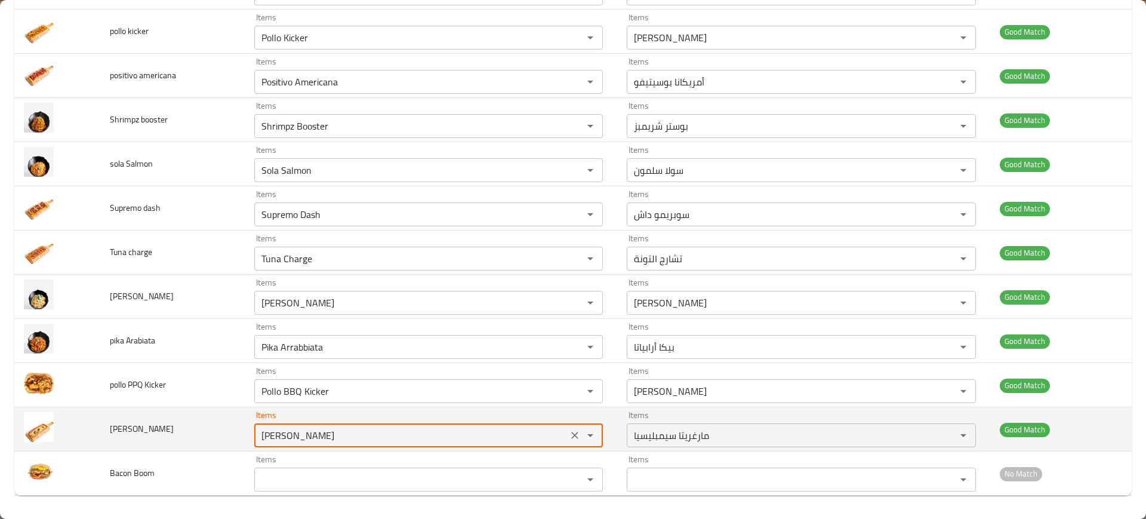
click at [393, 435] on sempelicia "Margherita Semplicia" at bounding box center [411, 435] width 307 height 17
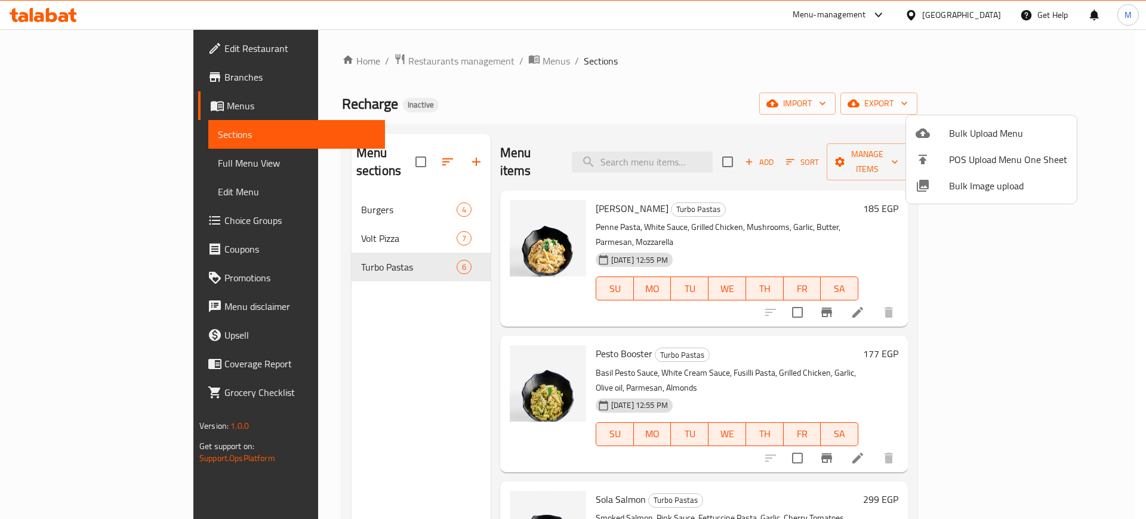
click at [850, 59] on div at bounding box center [573, 259] width 1146 height 519
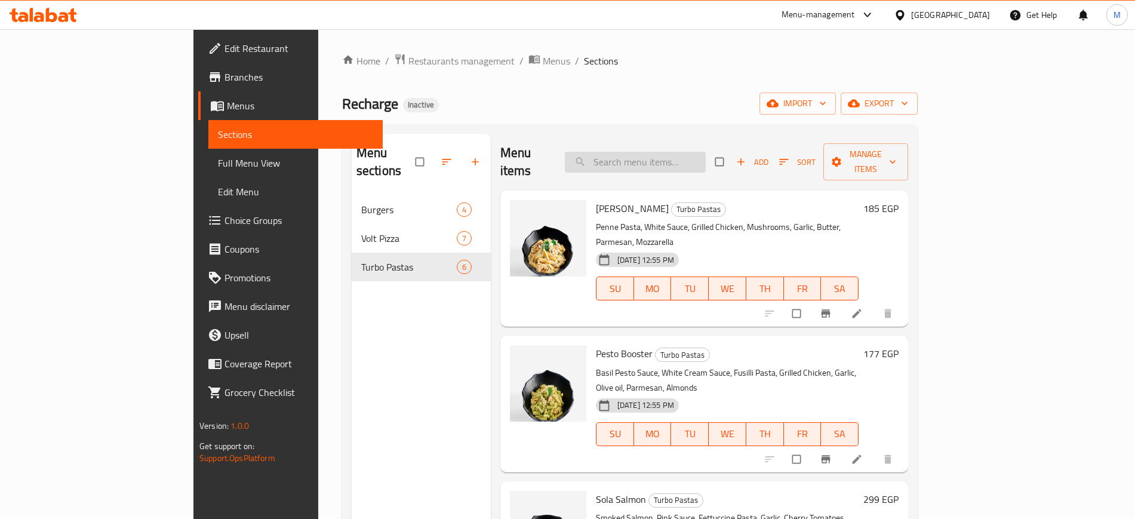
click at [681, 155] on input "search" at bounding box center [635, 162] width 141 height 21
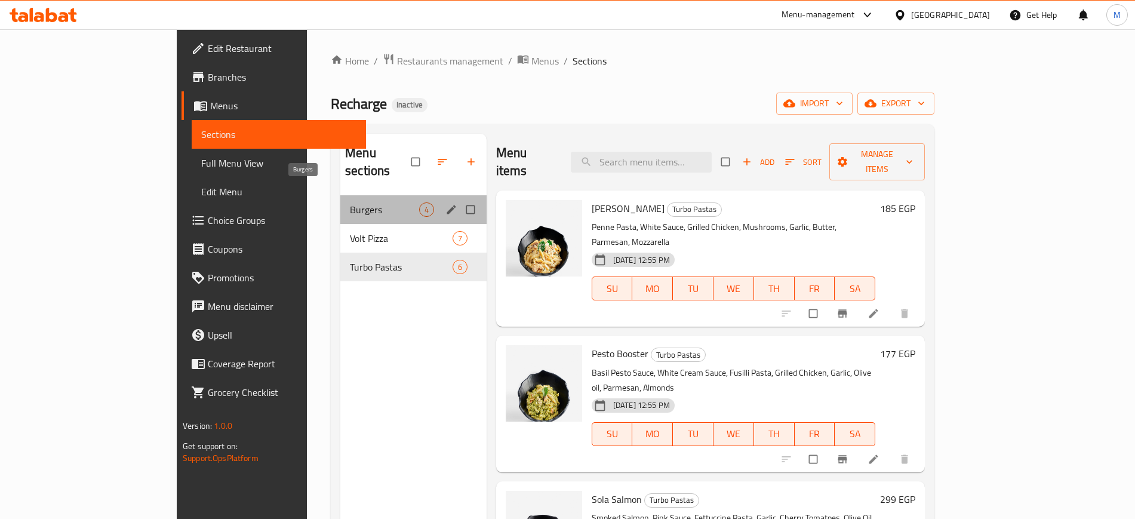
click at [350, 202] on span "Burgers" at bounding box center [384, 209] width 69 height 14
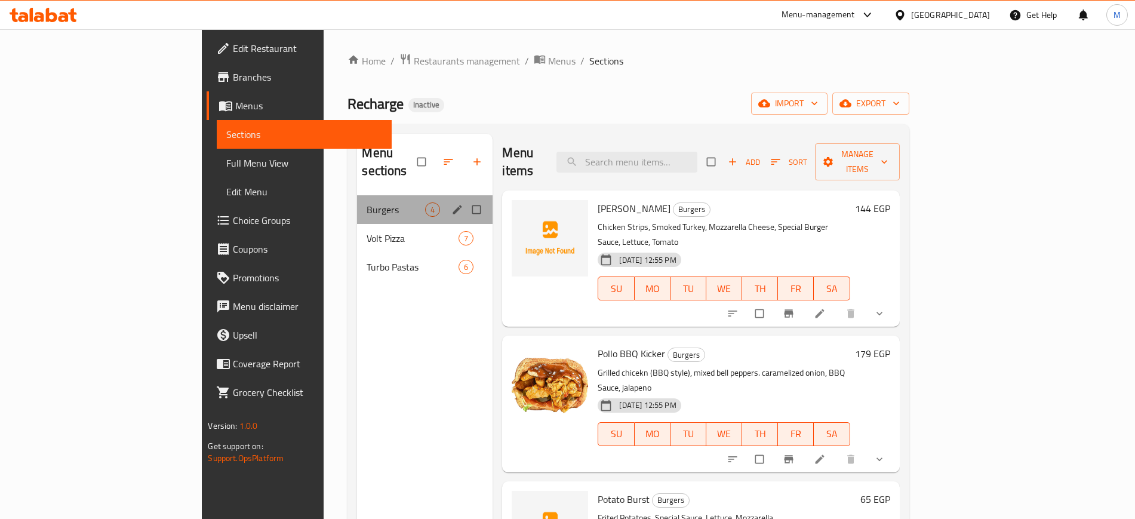
click at [357, 200] on div "Burgers 4" at bounding box center [425, 209] width 136 height 29
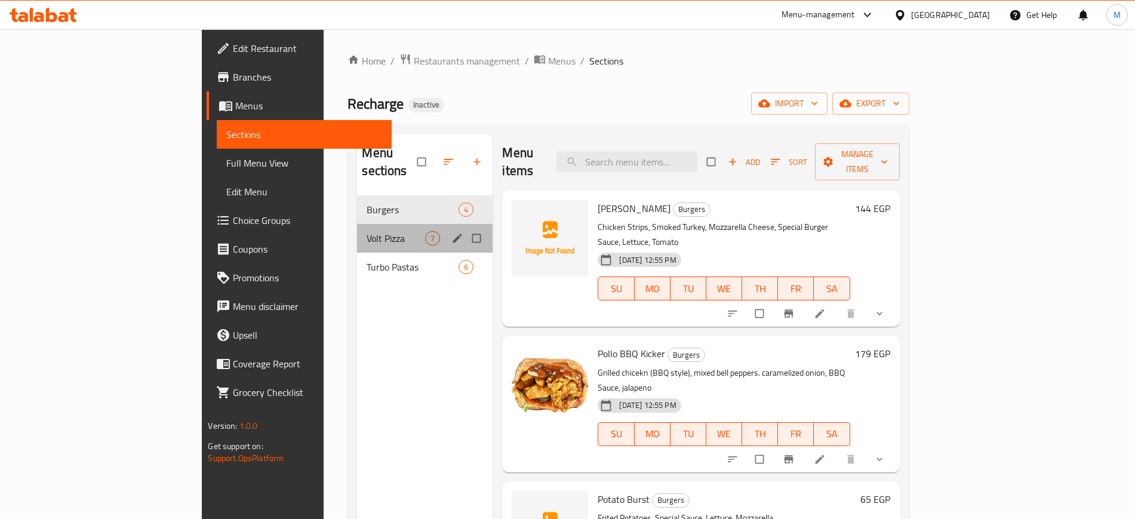
click at [357, 227] on div "Volt Pizza 7" at bounding box center [425, 238] width 136 height 29
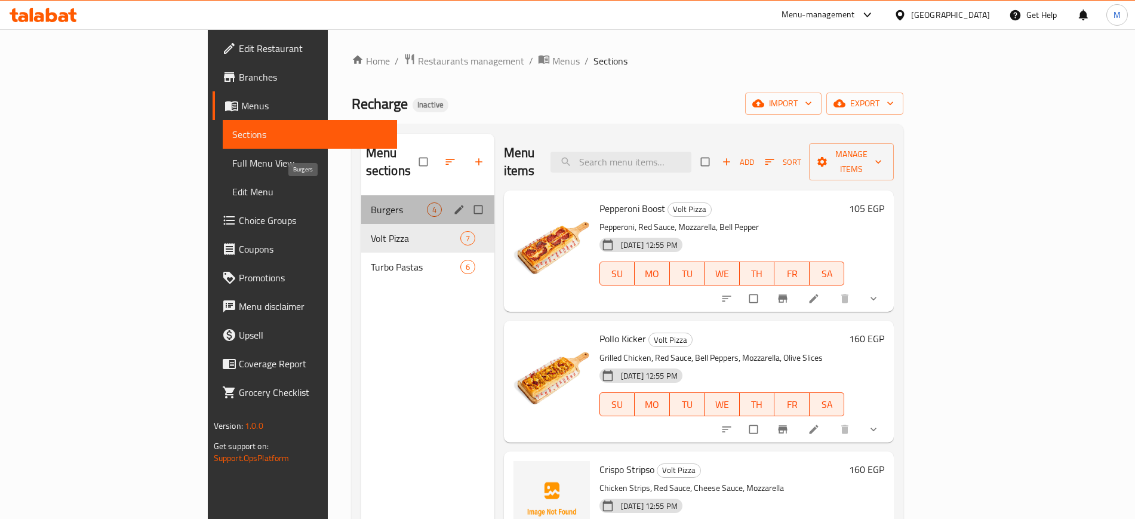
click at [371, 202] on span "Burgers" at bounding box center [399, 209] width 56 height 14
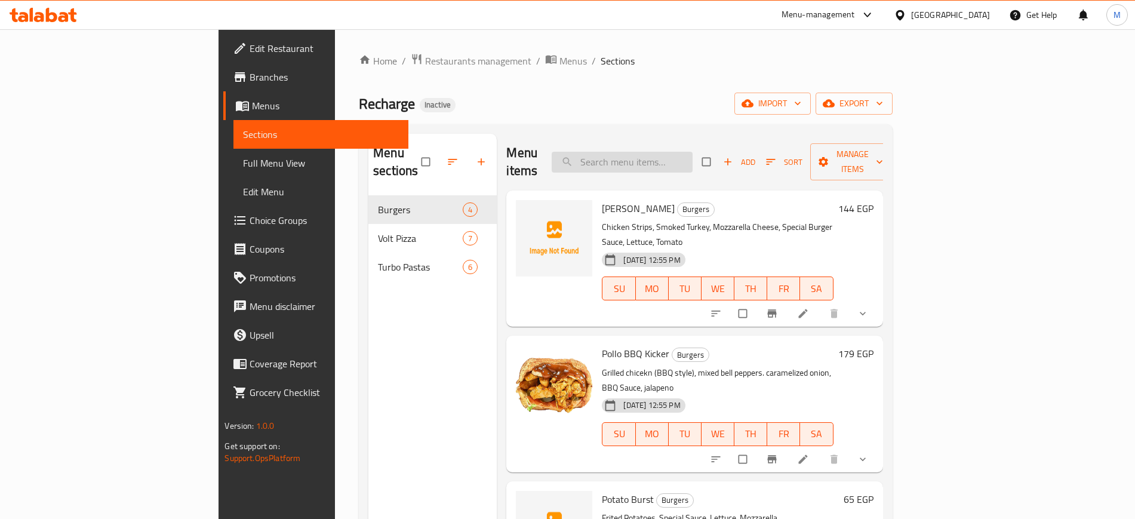
click at [682, 152] on input "search" at bounding box center [622, 162] width 141 height 21
paste input "Meat Bolognaise"
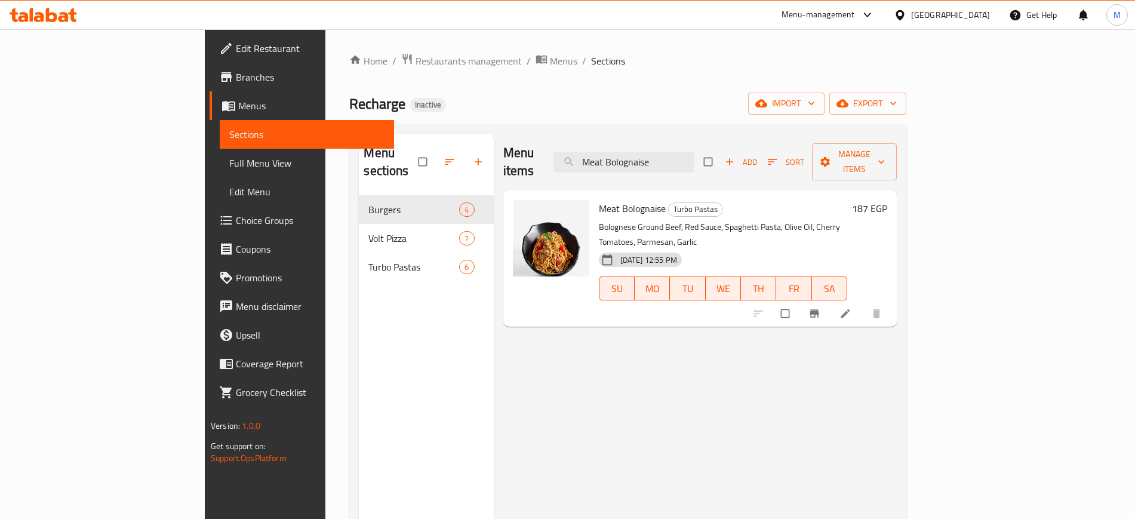
paste input "Pepperoni Boost"
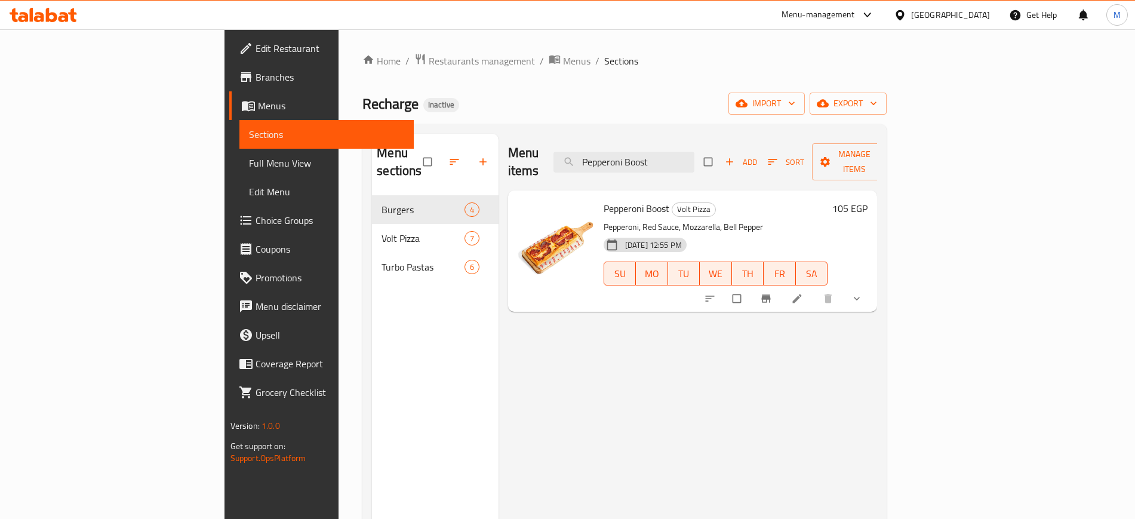
paste input "sto Booster"
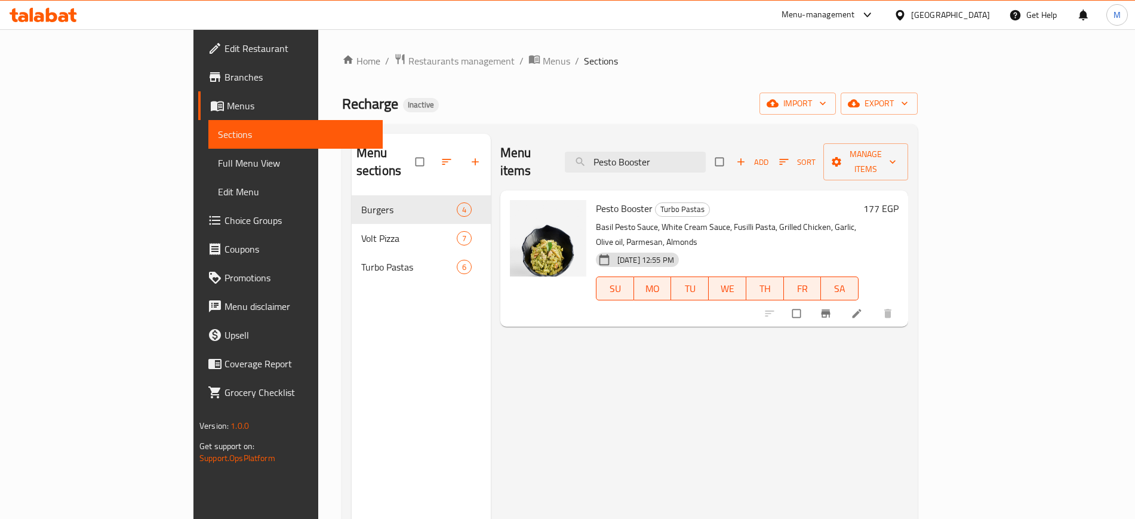
paste input "ollo Kick"
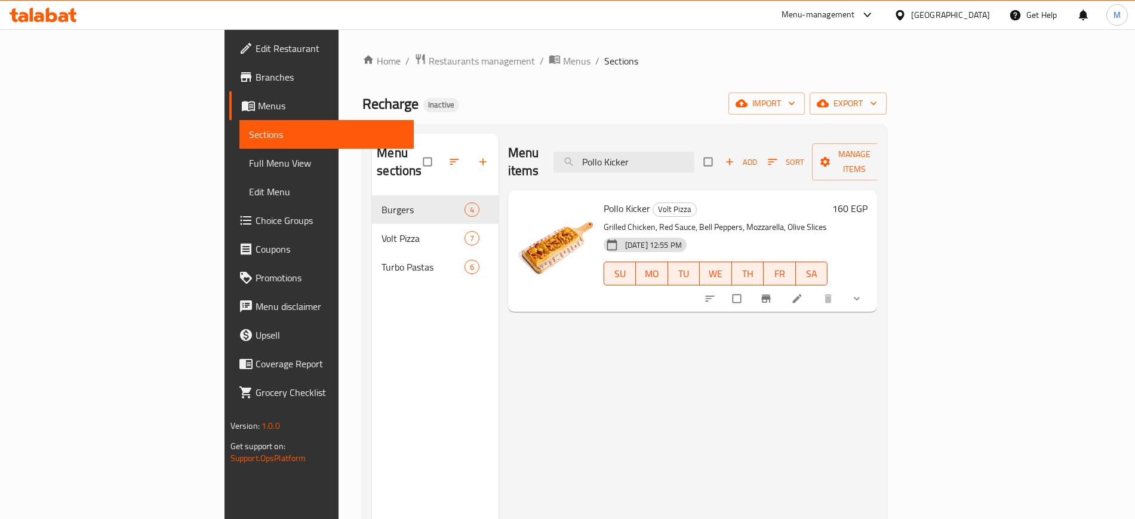
paste input "sitivo Americana"
paste input "Shrimpz Booster"
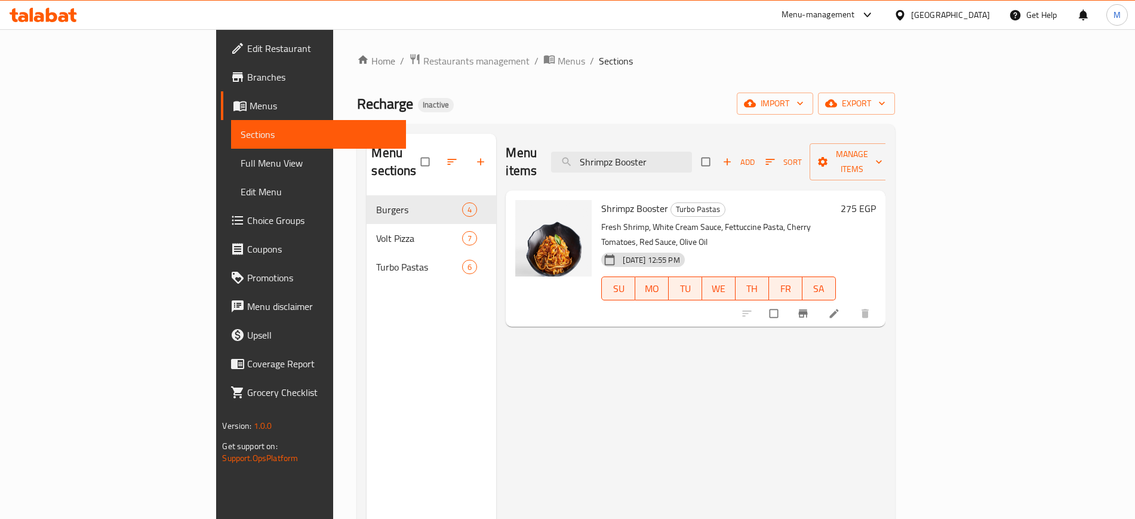
paste input "ola Salmon"
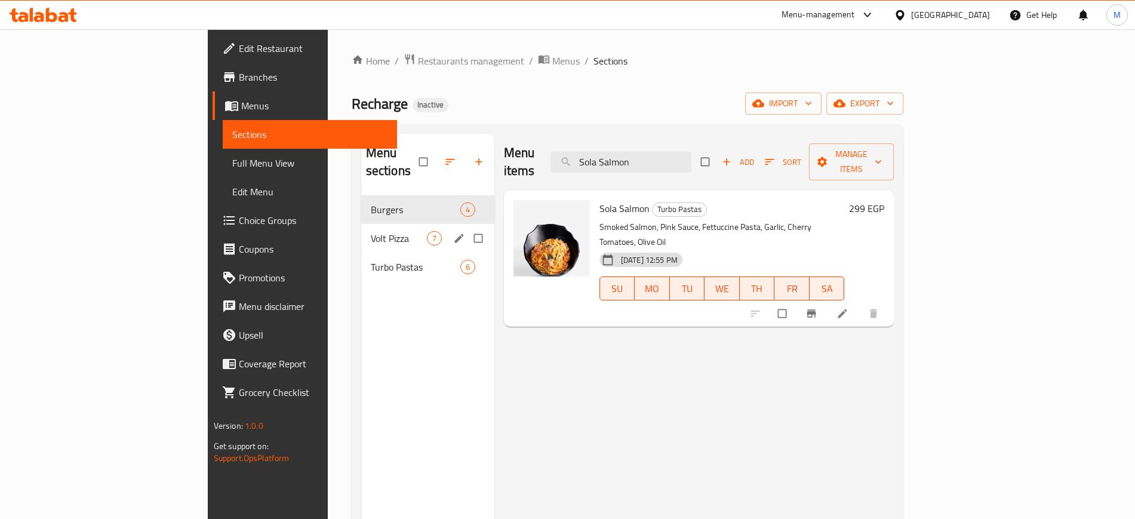
paste input "upremo Dash"
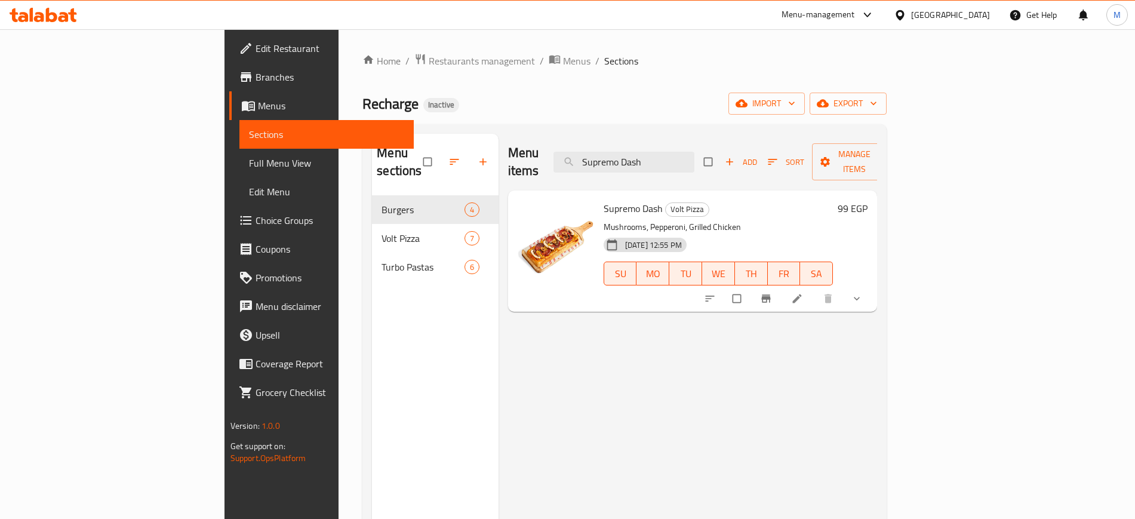
paste input "Pollo Alafredo"
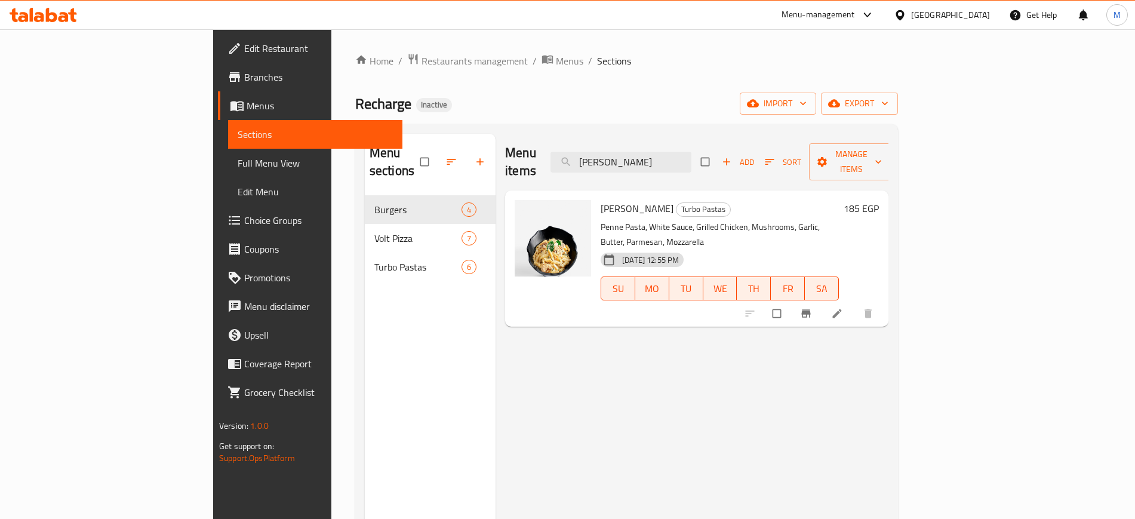
paste input "Tuna Charge"
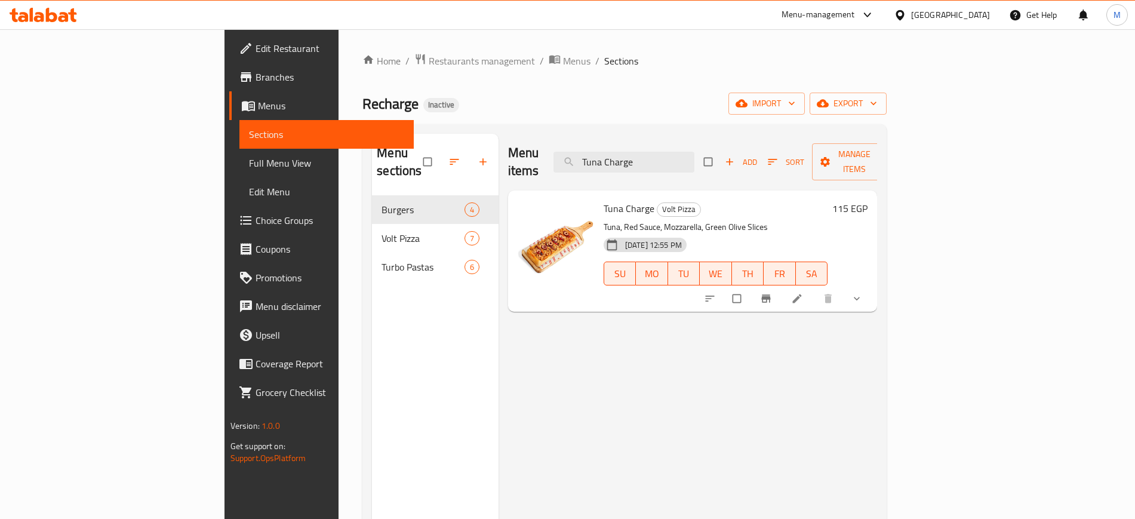
paste input "Pika Arrabbiata"
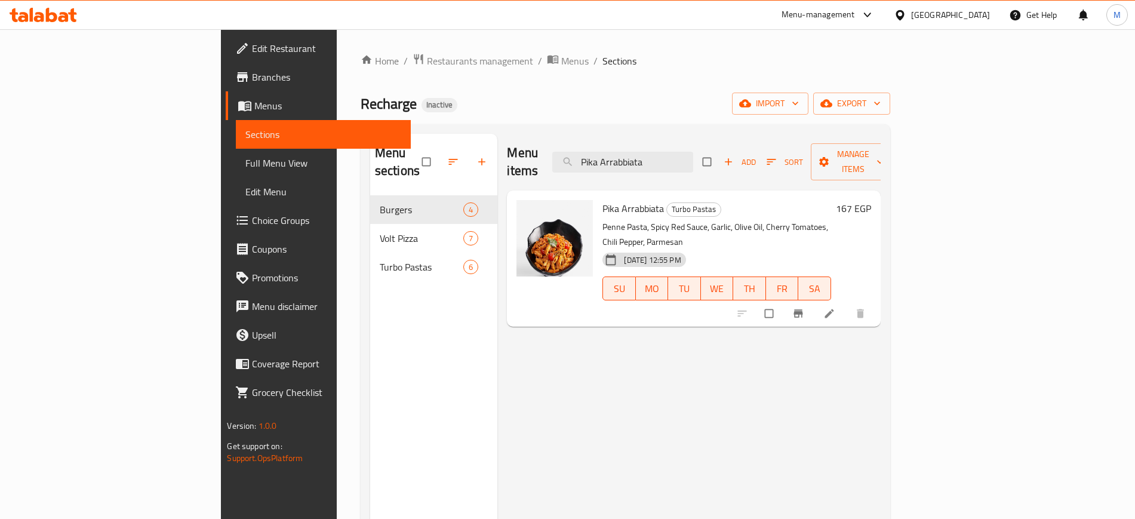
paste input "ollo BBQ Kicker"
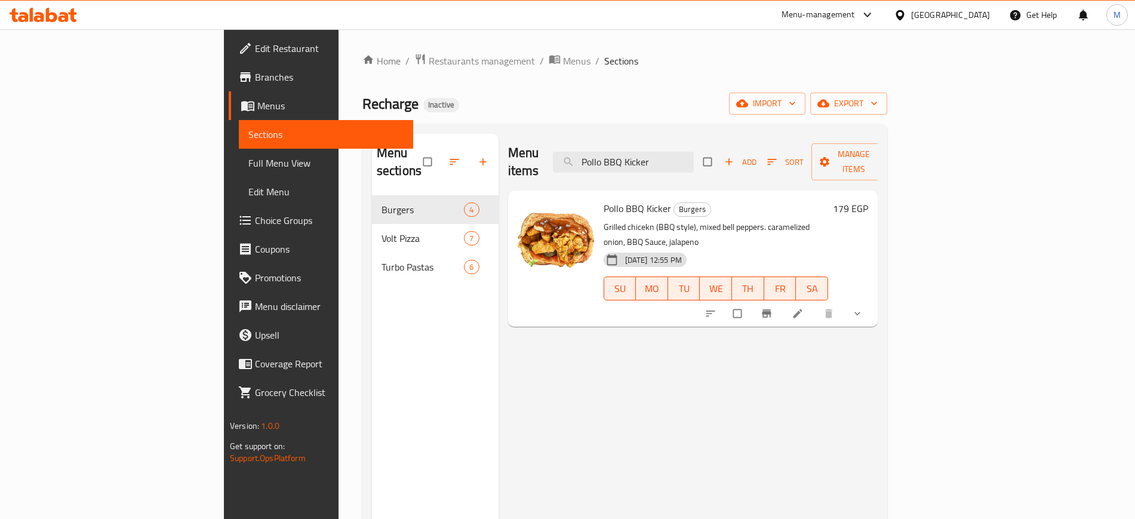
paste input "Margherita Semplicia"
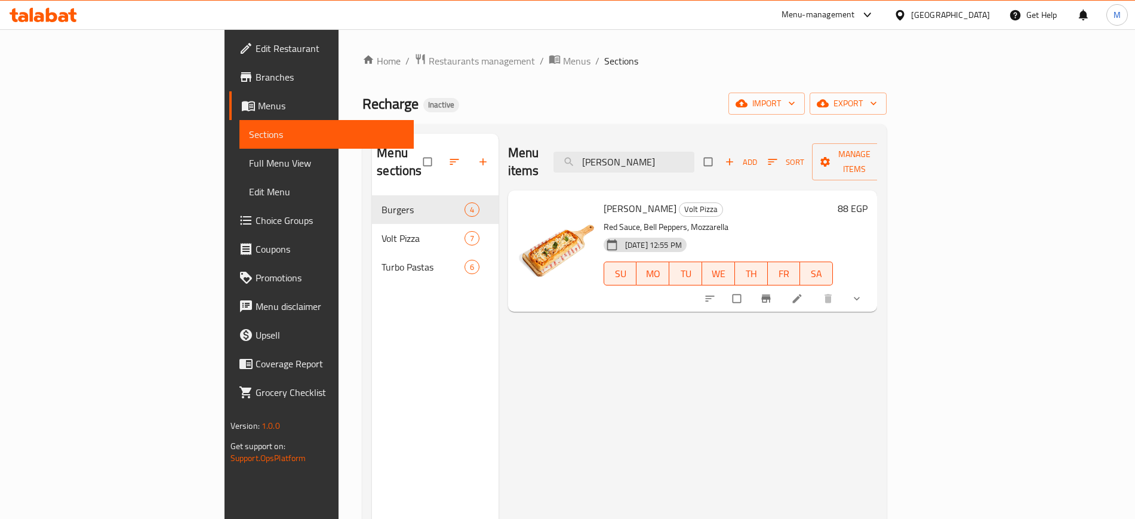
type input "Margherita Semplicia"
click at [249, 162] on span "Full Menu View" at bounding box center [326, 163] width 155 height 14
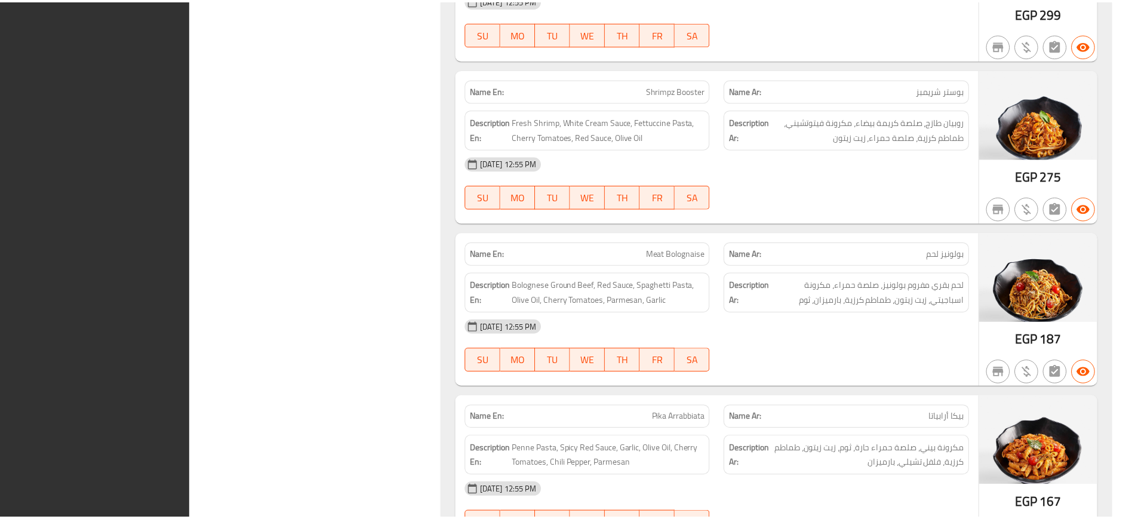
scroll to position [3241, 0]
